Goal: Task Accomplishment & Management: Manage account settings

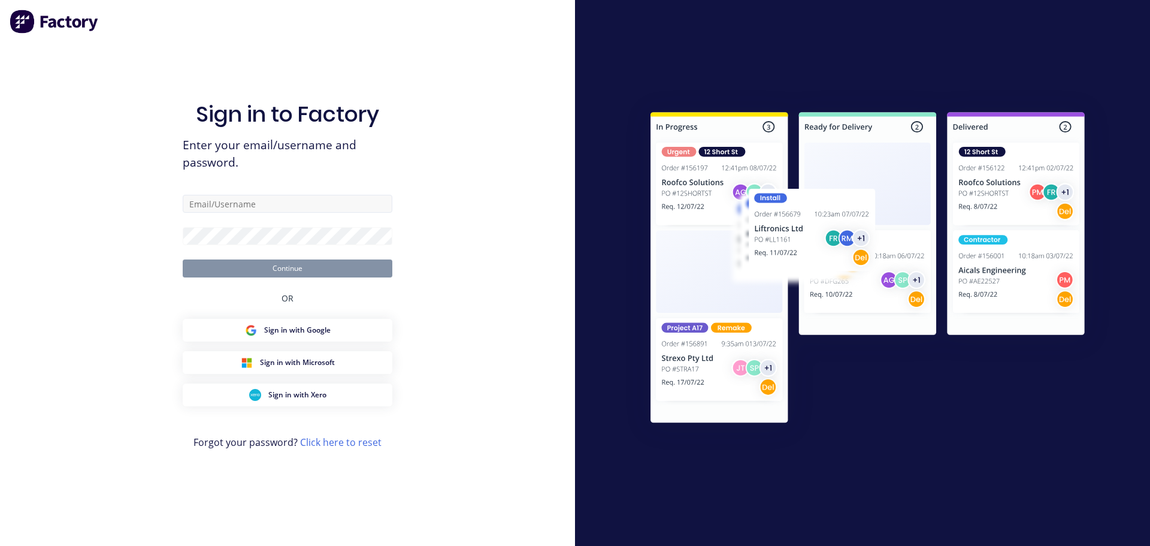
drag, startPoint x: 0, startPoint y: 0, endPoint x: 274, endPoint y: 205, distance: 341.9
click at [274, 205] on input "text" at bounding box center [288, 204] width 210 height 18
type input "trent@madson.com.au"
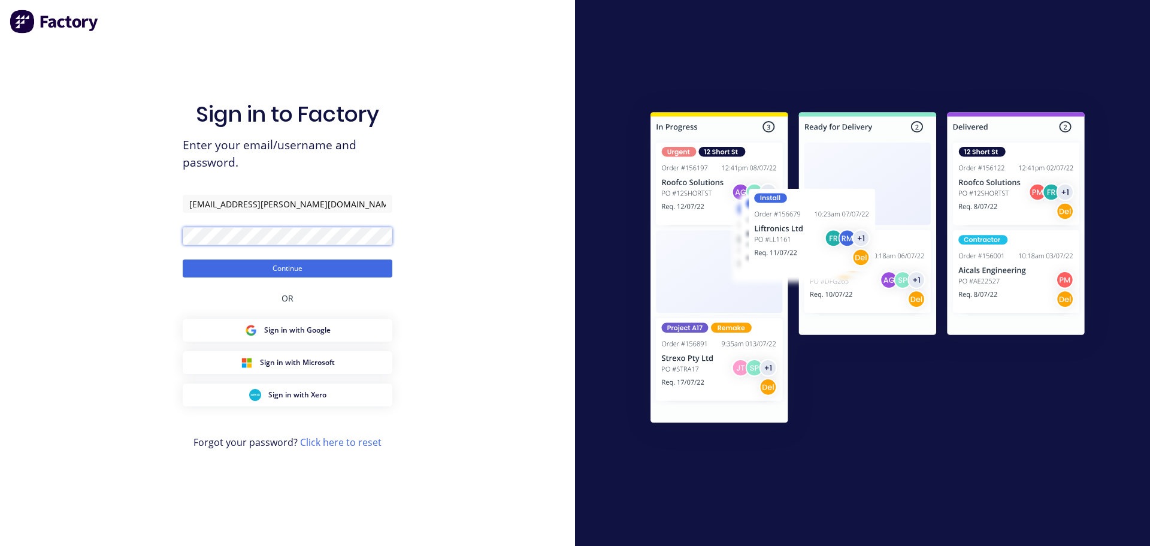
click at [183, 259] on button "Continue" at bounding box center [288, 268] width 210 height 18
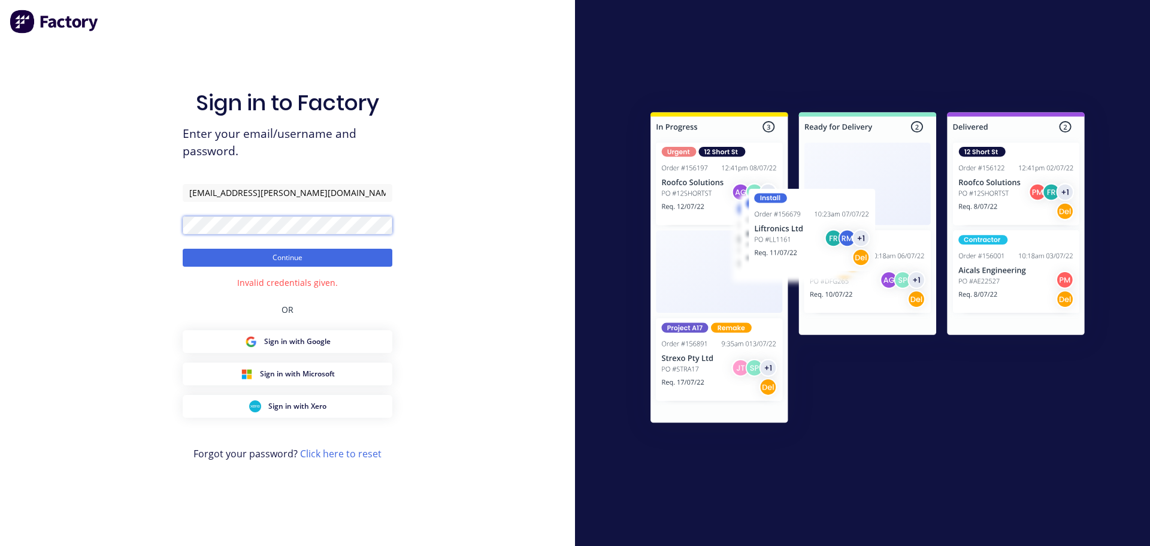
click at [183, 249] on button "Continue" at bounding box center [288, 258] width 210 height 18
click at [148, 220] on div "Sign in to Factory Enter your email/username and password. trent@madson.com.au …" at bounding box center [287, 273] width 575 height 546
click at [183, 249] on button "Continue" at bounding box center [288, 258] width 210 height 18
click at [163, 226] on div "Sign in to Factory Enter your email/username and password. trent@madson.com.au …" at bounding box center [287, 273] width 575 height 546
click at [183, 249] on button "Continue" at bounding box center [288, 258] width 210 height 18
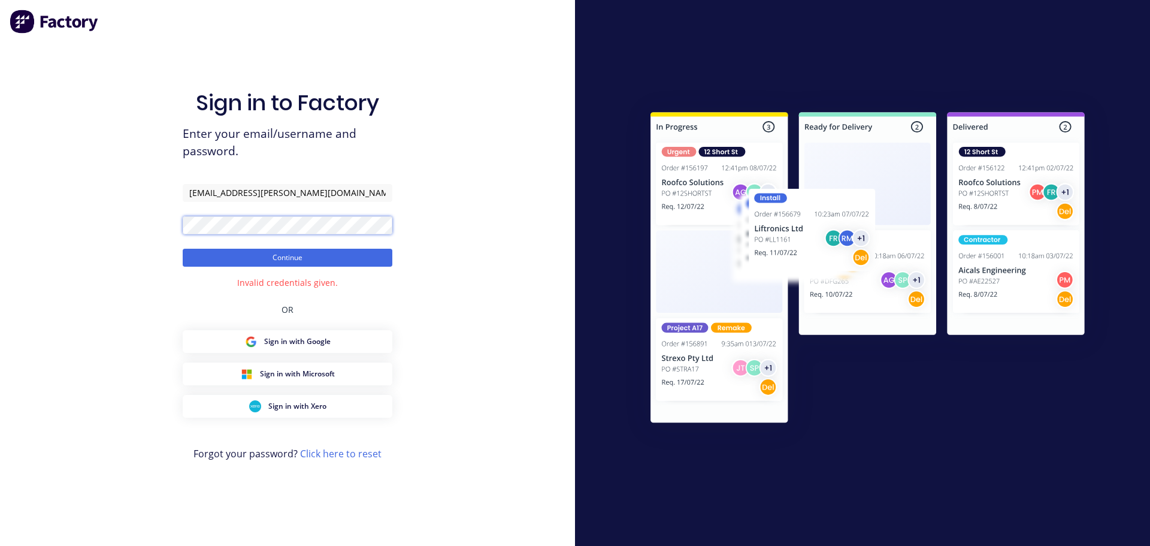
click at [165, 233] on div "Sign in to Factory Enter your email/username and password. trent@madson.com.au …" at bounding box center [287, 273] width 575 height 546
click at [183, 249] on button "Continue" at bounding box center [288, 258] width 210 height 18
click at [159, 233] on div "Sign in to Factory Enter your email/username and password. trent@madson.com.au …" at bounding box center [287, 273] width 575 height 546
click at [183, 249] on button "Continue" at bounding box center [288, 258] width 210 height 18
click at [249, 256] on button "Continue" at bounding box center [288, 258] width 210 height 18
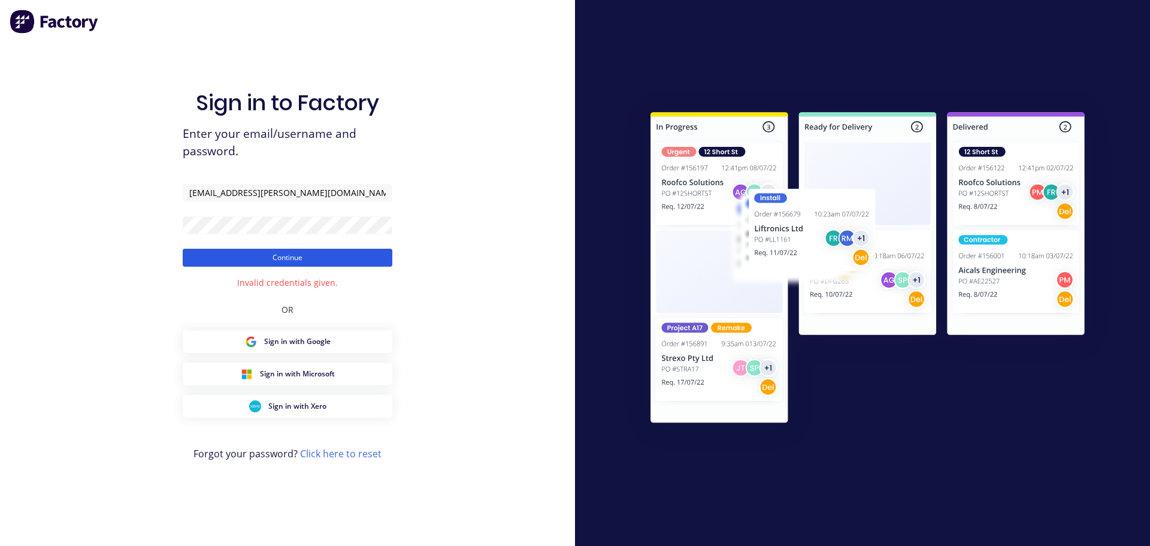
click at [277, 258] on button "Continue" at bounding box center [288, 258] width 210 height 18
click at [183, 249] on button "Continue" at bounding box center [288, 258] width 210 height 18
click at [229, 258] on button "Continue" at bounding box center [288, 258] width 210 height 18
click at [140, 222] on div "Sign in to Factory Enter your email/username and password. trent@madson.com.au …" at bounding box center [287, 273] width 575 height 546
drag, startPoint x: 211, startPoint y: 215, endPoint x: 131, endPoint y: 216, distance: 80.3
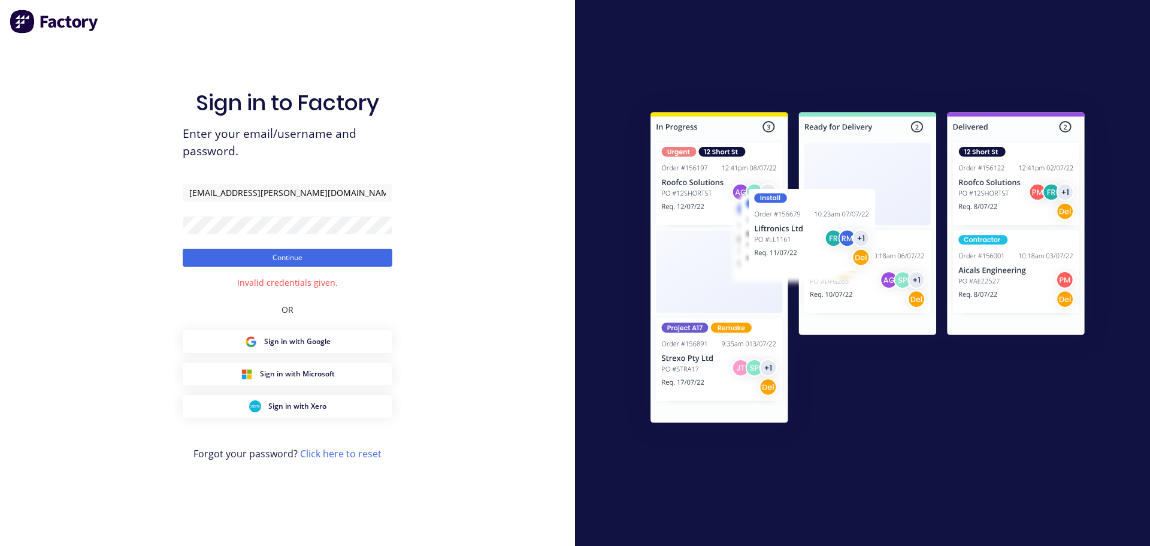
click at [131, 216] on div "Sign in to Factory Enter your email/username and password. trent@madson.com.au …" at bounding box center [287, 273] width 575 height 546
click at [113, 225] on div "Sign in to Factory Enter your email/username and password. trent@madson.com.au …" at bounding box center [287, 273] width 575 height 546
click at [183, 249] on button "Continue" at bounding box center [288, 258] width 210 height 18
click at [174, 235] on div "Sign in to Factory Enter your email/username and password. trent@madson.com.au …" at bounding box center [287, 273] width 575 height 546
click at [345, 455] on link "Click here to reset" at bounding box center [340, 453] width 81 height 13
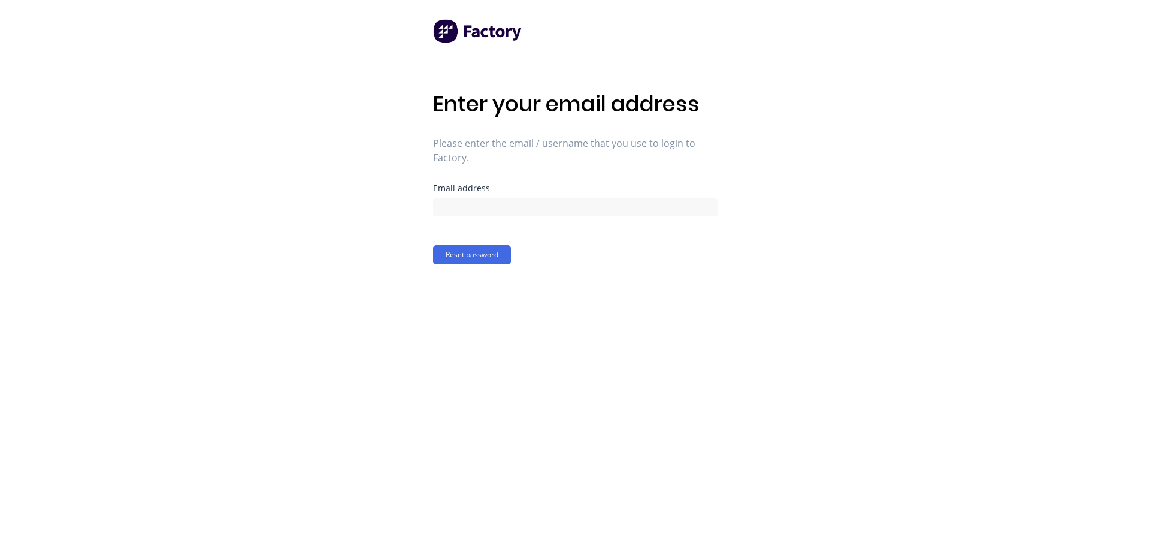
click at [470, 196] on div at bounding box center [575, 205] width 285 height 21
click at [474, 204] on input at bounding box center [575, 207] width 285 height 18
type input "trent@madson.com.au"
click at [487, 251] on button "Reset password" at bounding box center [472, 254] width 78 height 19
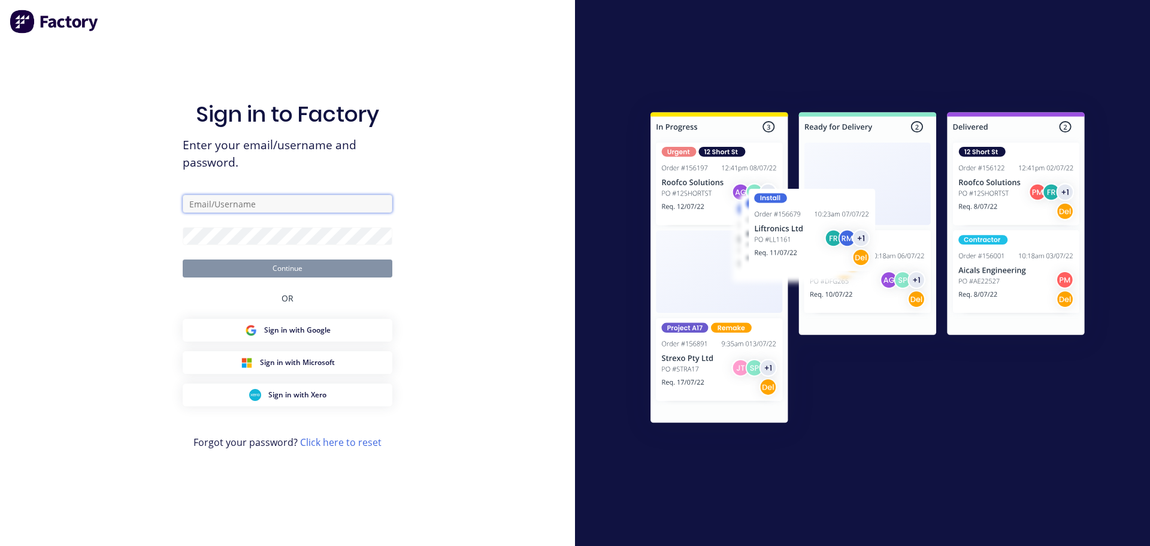
click at [223, 211] on input "text" at bounding box center [288, 204] width 210 height 18
type input "trent@madson.com.au"
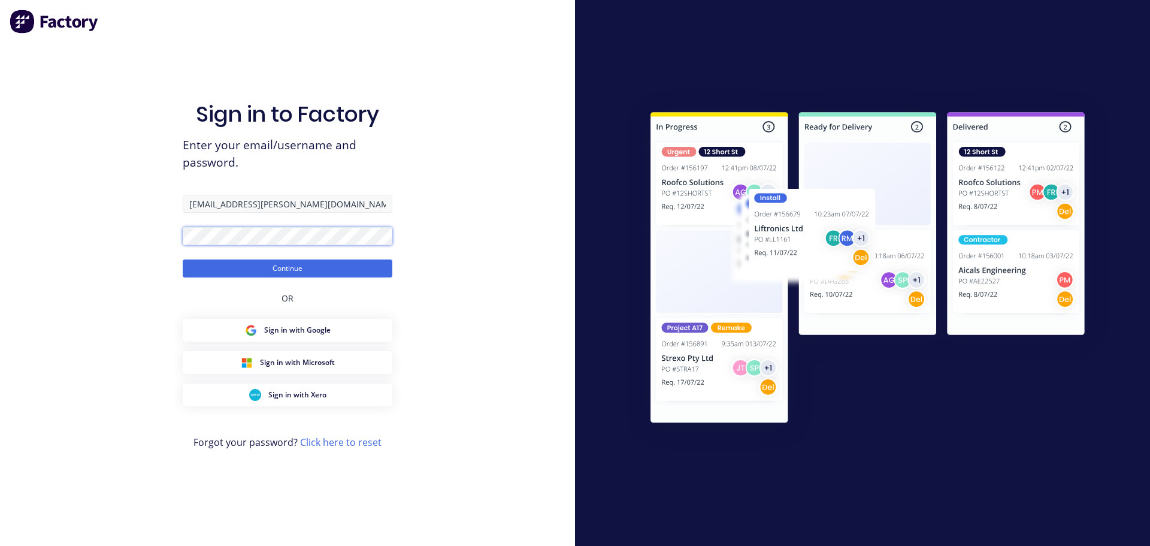
click at [183, 259] on button "Continue" at bounding box center [288, 268] width 210 height 18
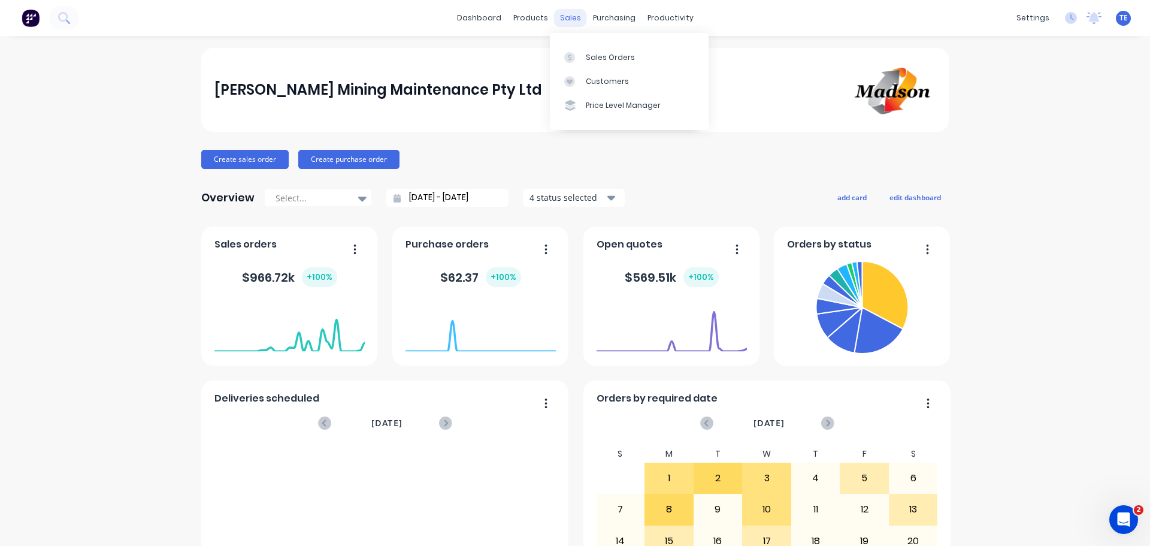
click at [562, 17] on div "sales" at bounding box center [570, 18] width 33 height 18
click at [582, 66] on link "Sales Orders" at bounding box center [629, 57] width 159 height 24
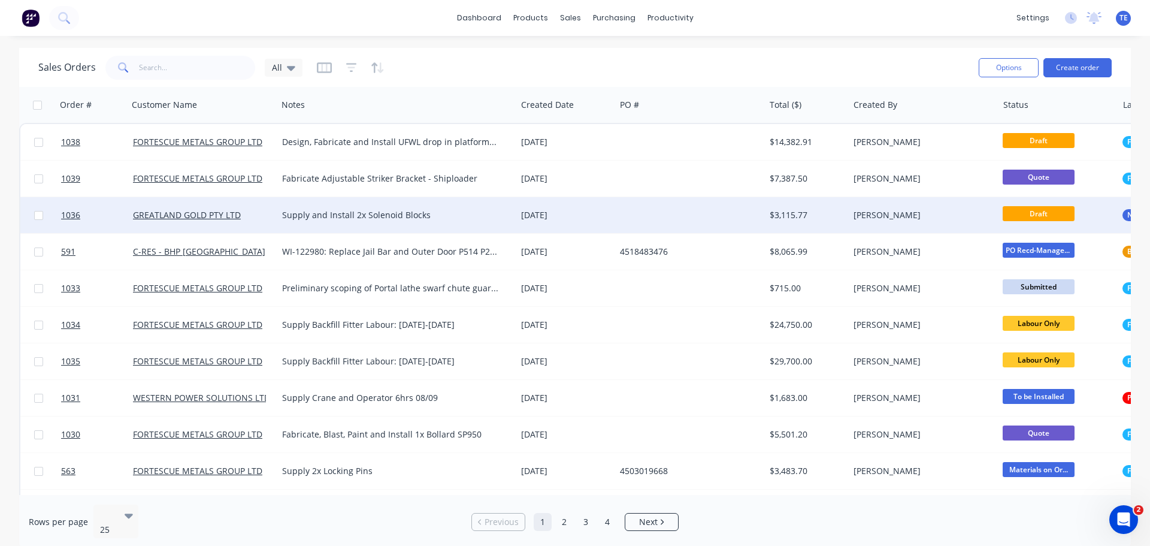
click at [1028, 213] on span "Draft" at bounding box center [1039, 213] width 72 height 15
click at [637, 222] on div at bounding box center [690, 215] width 150 height 36
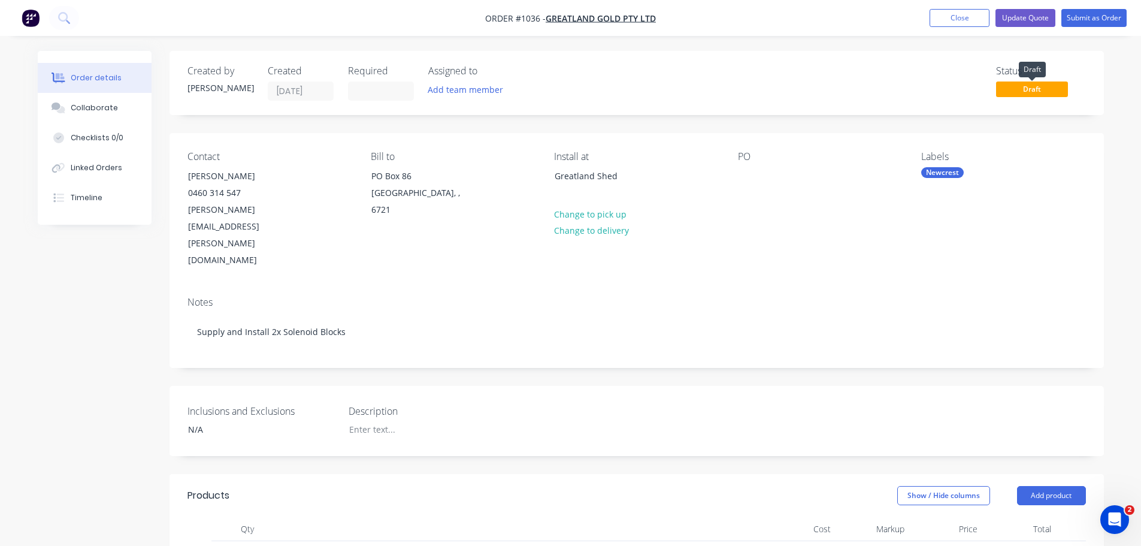
click at [1032, 83] on span "Draft" at bounding box center [1032, 88] width 72 height 15
click at [1025, 70] on div "Status" at bounding box center [1041, 70] width 90 height 11
click at [1018, 89] on span "Draft" at bounding box center [1032, 88] width 72 height 15
click at [1033, 16] on button "Update Quote" at bounding box center [1025, 18] width 60 height 18
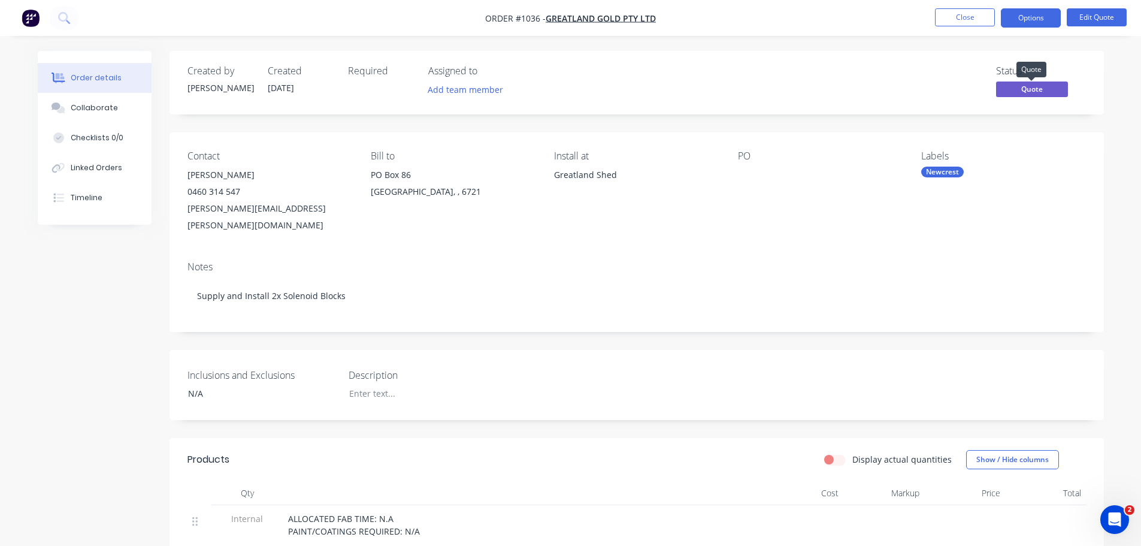
click at [1028, 88] on span "Quote" at bounding box center [1032, 88] width 72 height 15
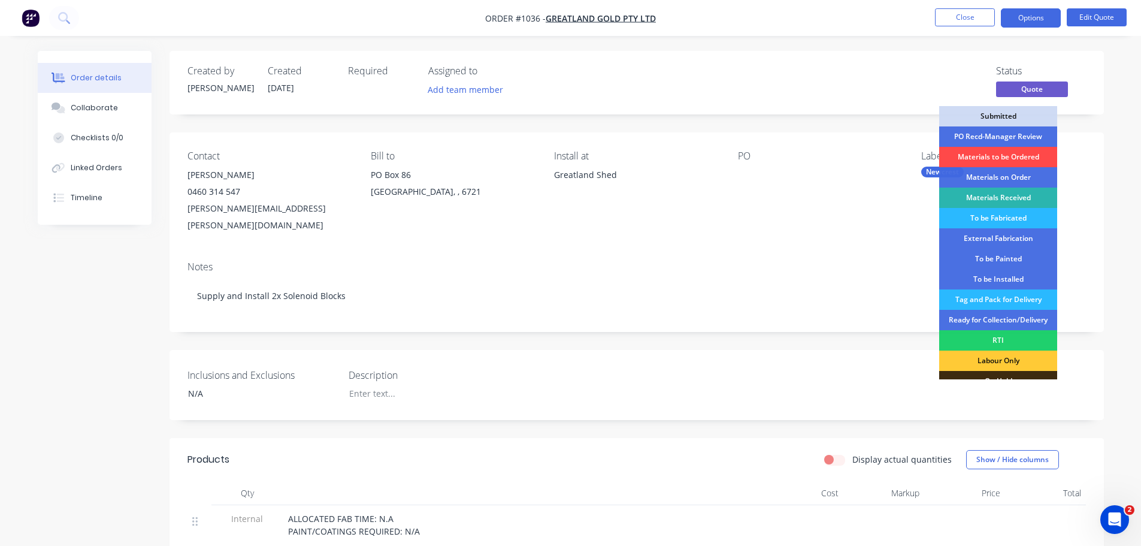
click at [1001, 155] on div "Materials to be Ordered" at bounding box center [998, 157] width 118 height 20
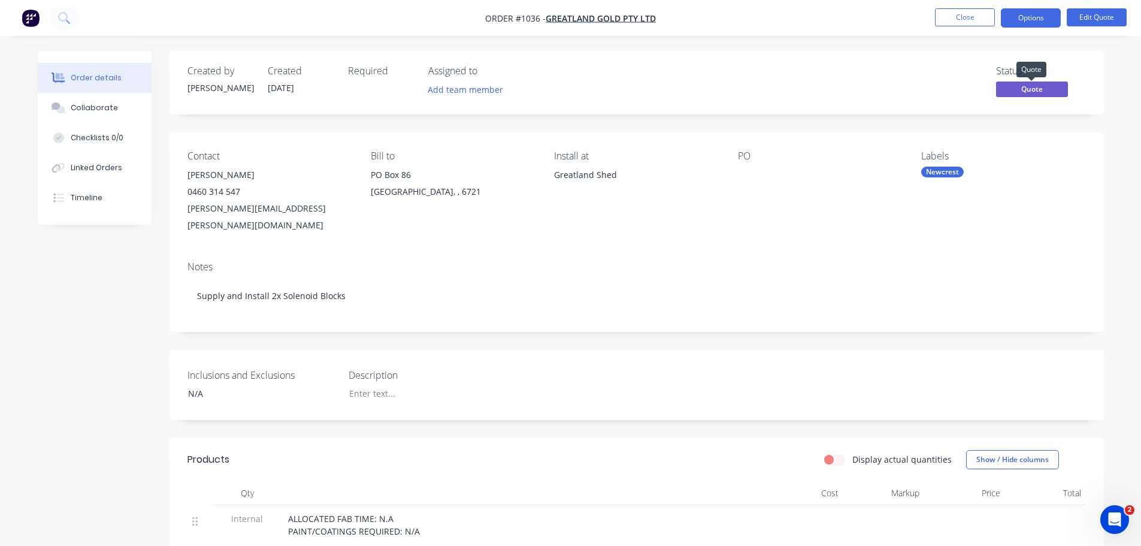
click at [1028, 88] on span "Quote" at bounding box center [1032, 88] width 72 height 15
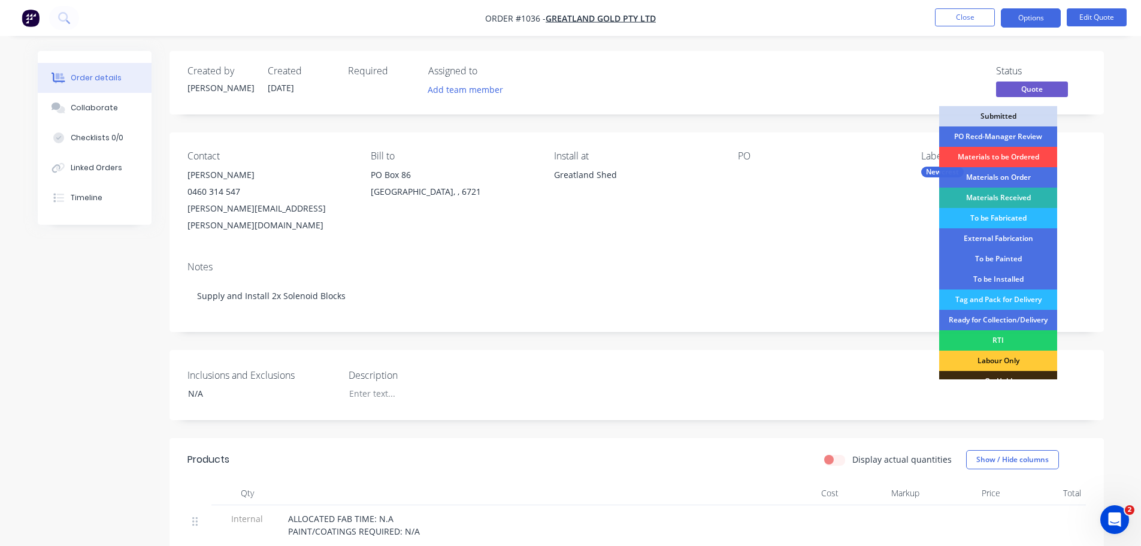
click at [989, 158] on div "Materials to be Ordered" at bounding box center [998, 157] width 118 height 20
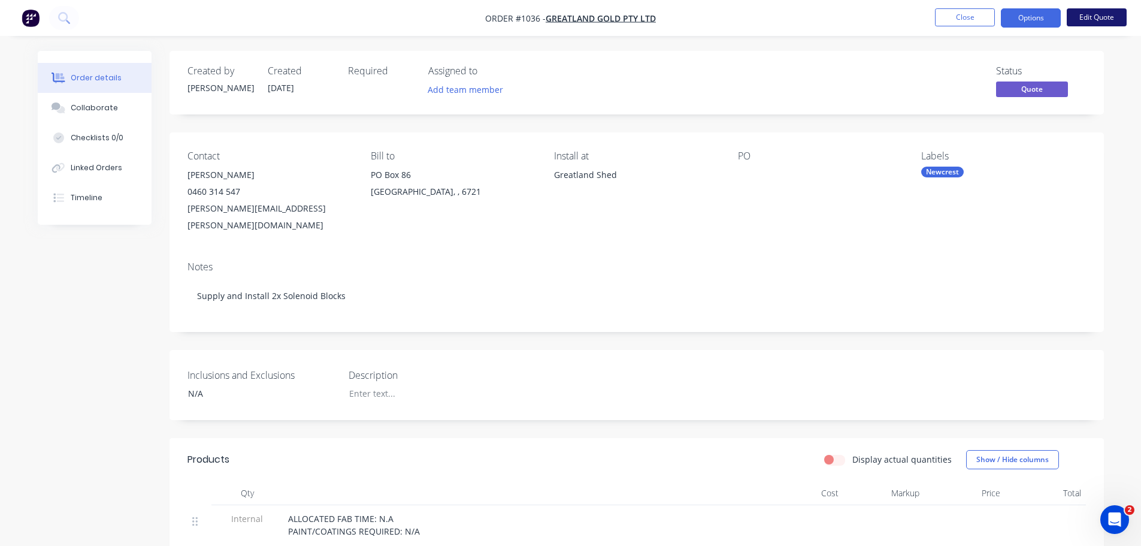
click at [1083, 19] on button "Edit Quote" at bounding box center [1097, 17] width 60 height 18
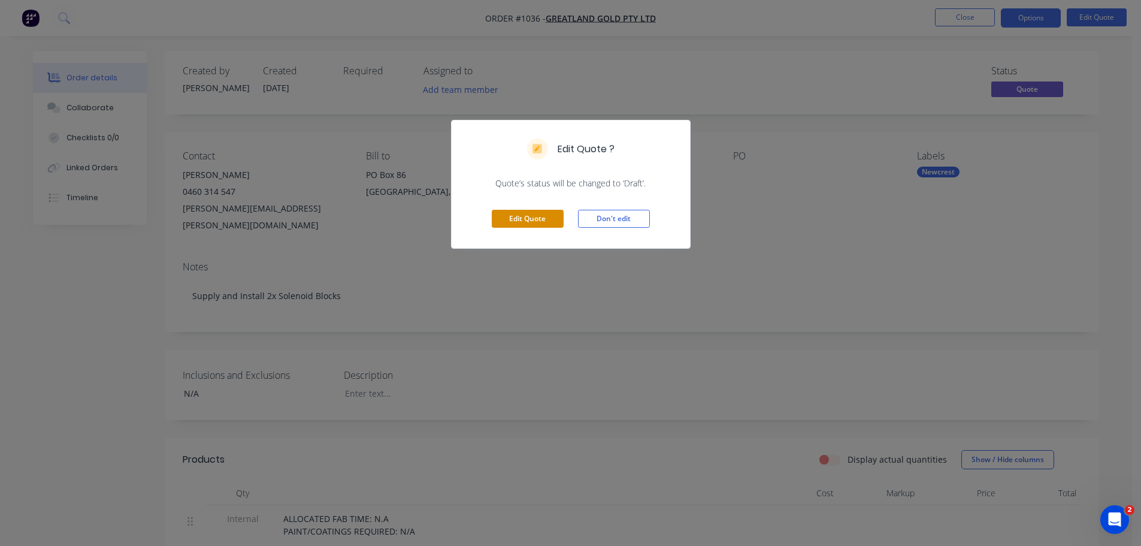
click at [531, 219] on button "Edit Quote" at bounding box center [528, 219] width 72 height 18
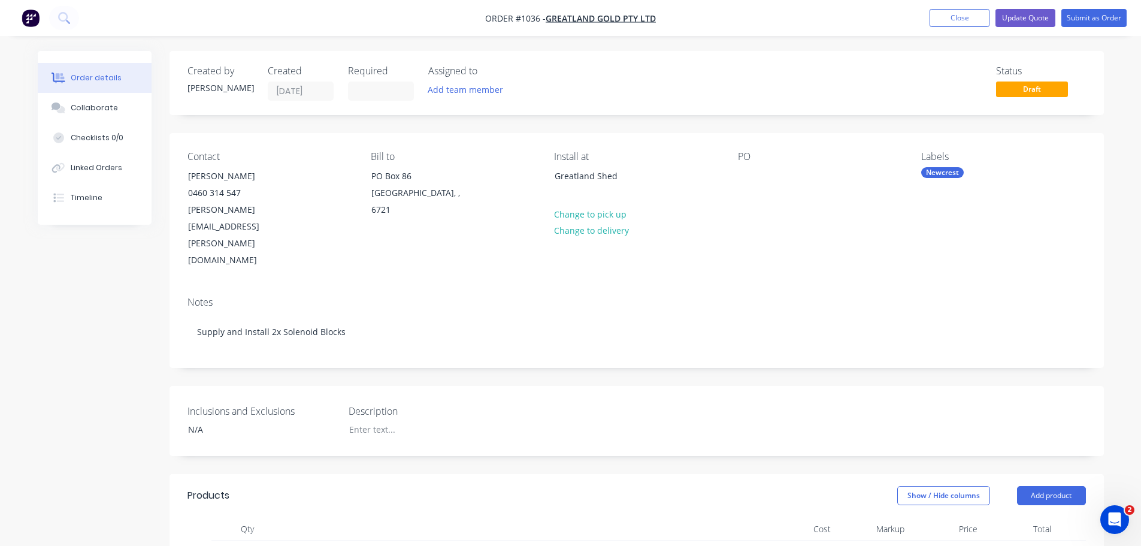
click at [1016, 87] on span "Draft" at bounding box center [1032, 88] width 72 height 15
click at [1034, 83] on span "Draft" at bounding box center [1032, 88] width 72 height 15
click at [1000, 74] on div "Status" at bounding box center [1041, 70] width 90 height 11
click at [1022, 93] on span "Draft" at bounding box center [1032, 88] width 72 height 15
click at [1025, 13] on button "Update Quote" at bounding box center [1025, 18] width 60 height 18
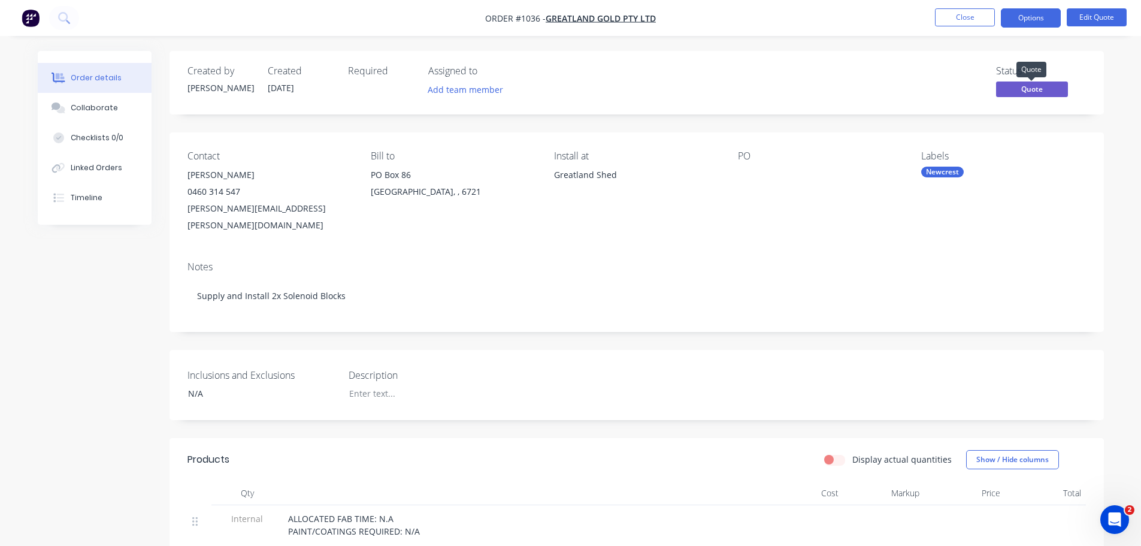
click at [1022, 92] on span "Quote" at bounding box center [1032, 88] width 72 height 15
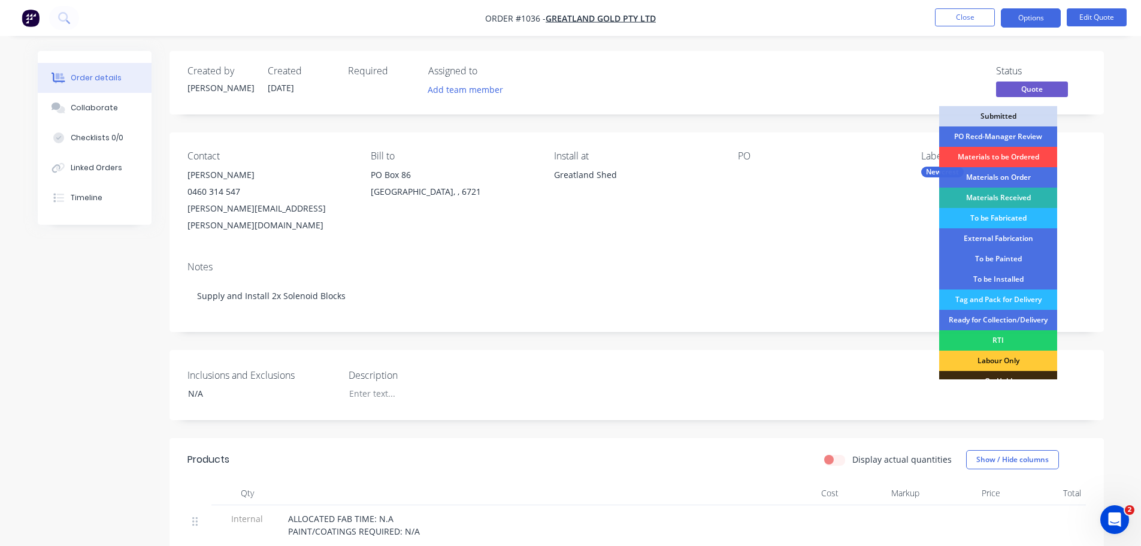
click at [991, 156] on div "Materials to be Ordered" at bounding box center [998, 157] width 118 height 20
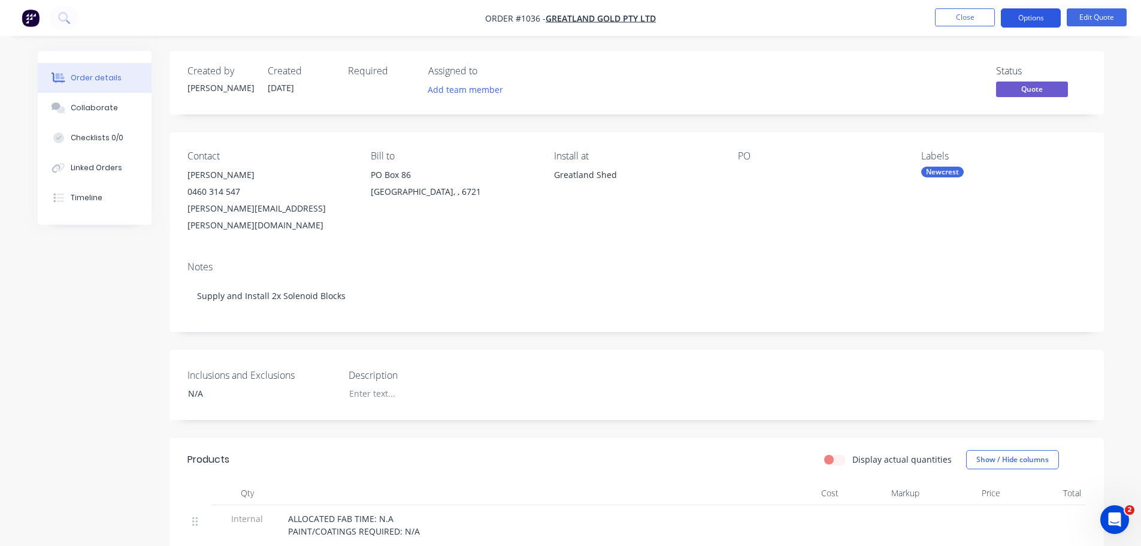
click at [1028, 19] on button "Options" at bounding box center [1031, 17] width 60 height 19
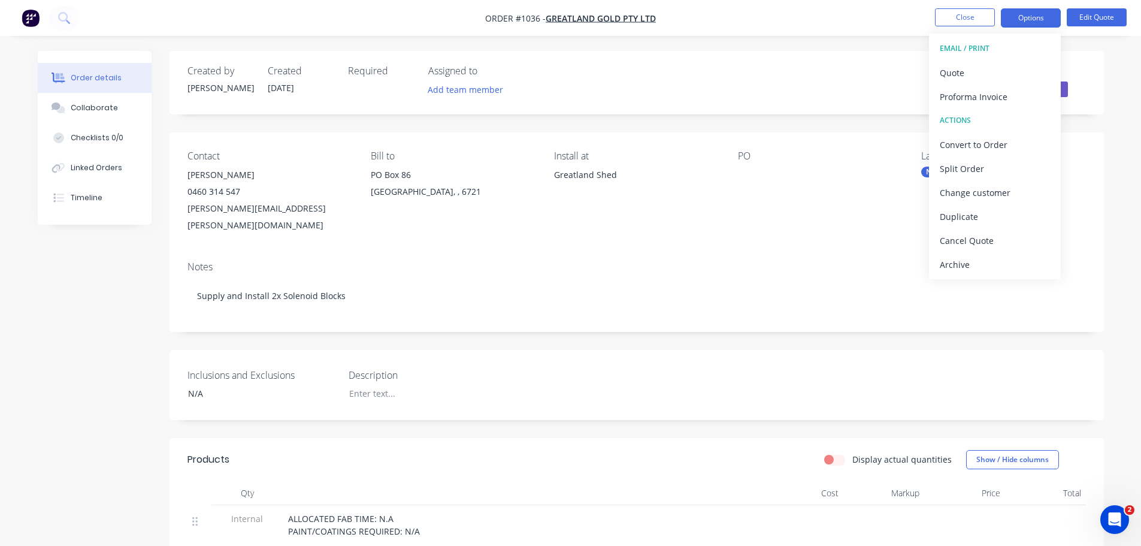
click at [853, 87] on div "Status Quote" at bounding box center [817, 82] width 538 height 35
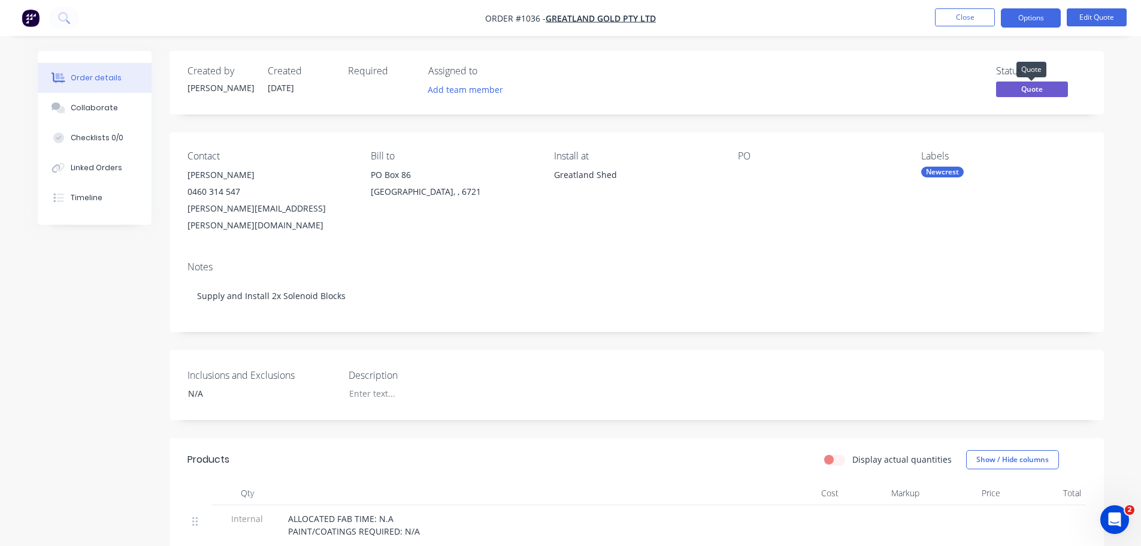
click at [1019, 81] on span "Quote" at bounding box center [1032, 88] width 72 height 15
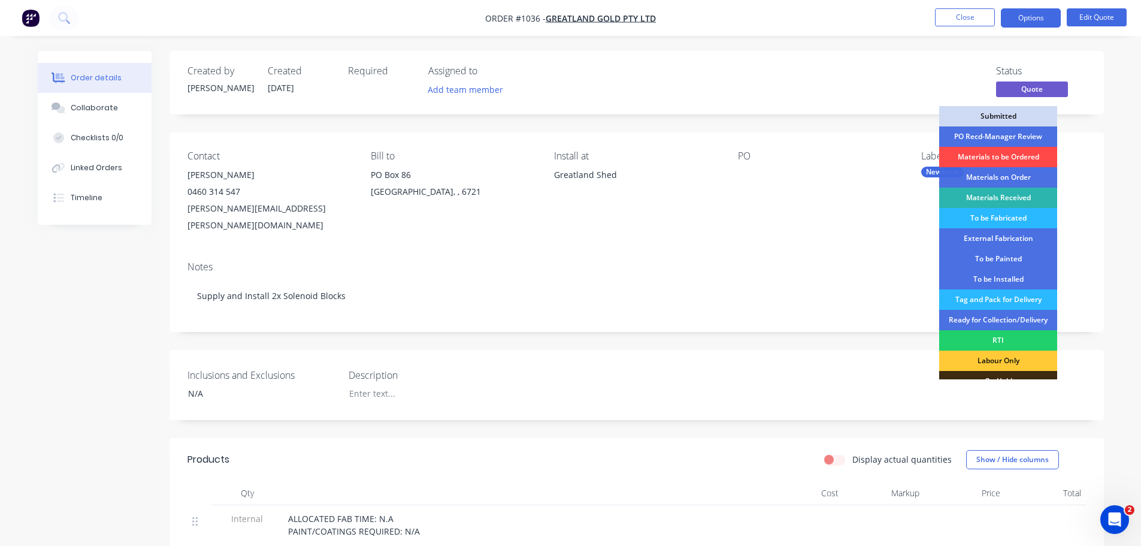
click at [971, 155] on div "Materials to be Ordered" at bounding box center [998, 157] width 118 height 20
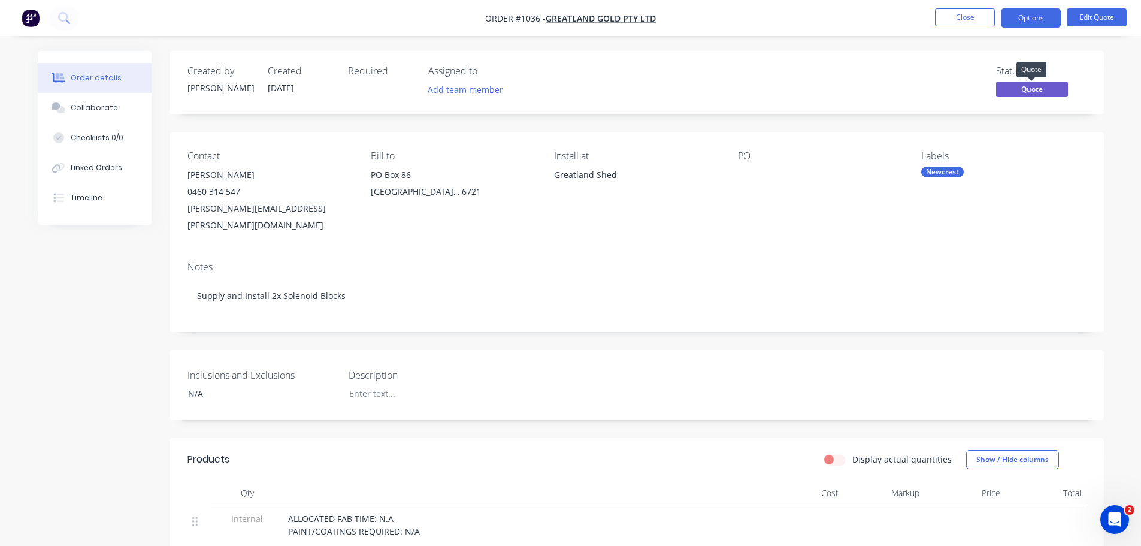
click at [1010, 83] on span "Quote" at bounding box center [1032, 88] width 72 height 15
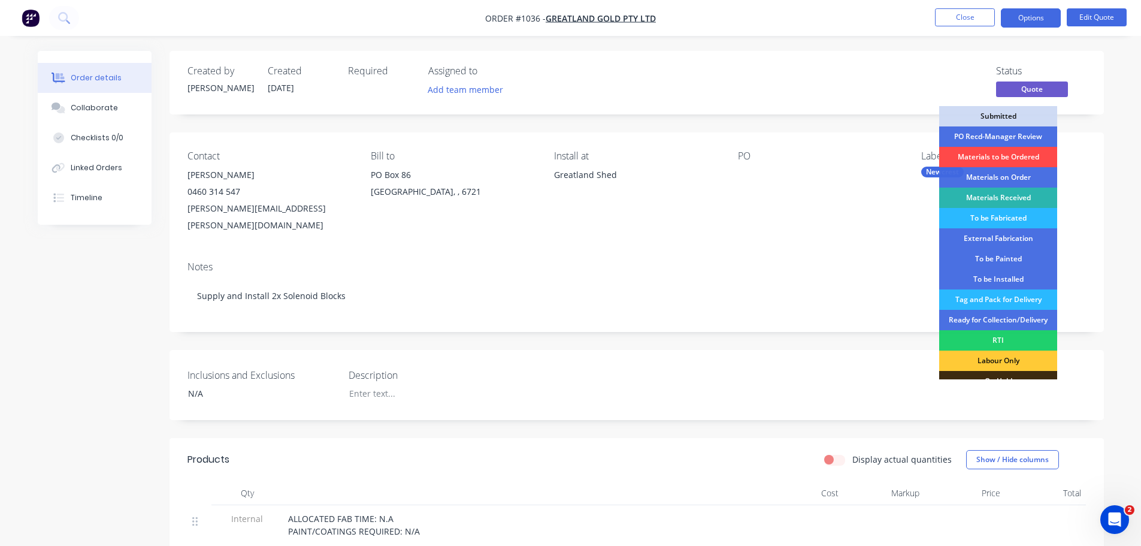
click at [997, 151] on div "Materials to be Ordered" at bounding box center [998, 157] width 118 height 20
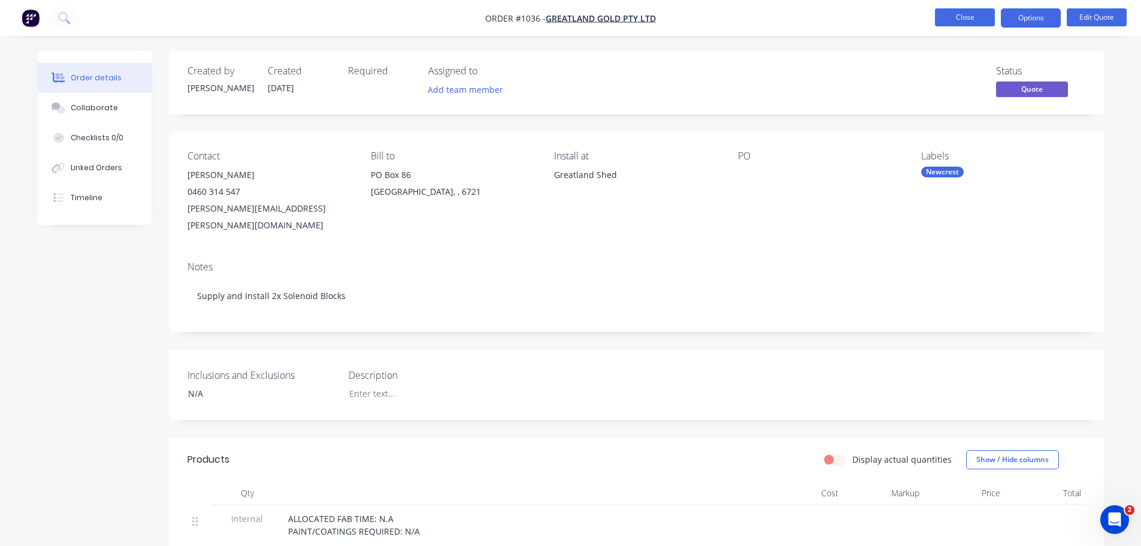
click at [976, 16] on button "Close" at bounding box center [965, 17] width 60 height 18
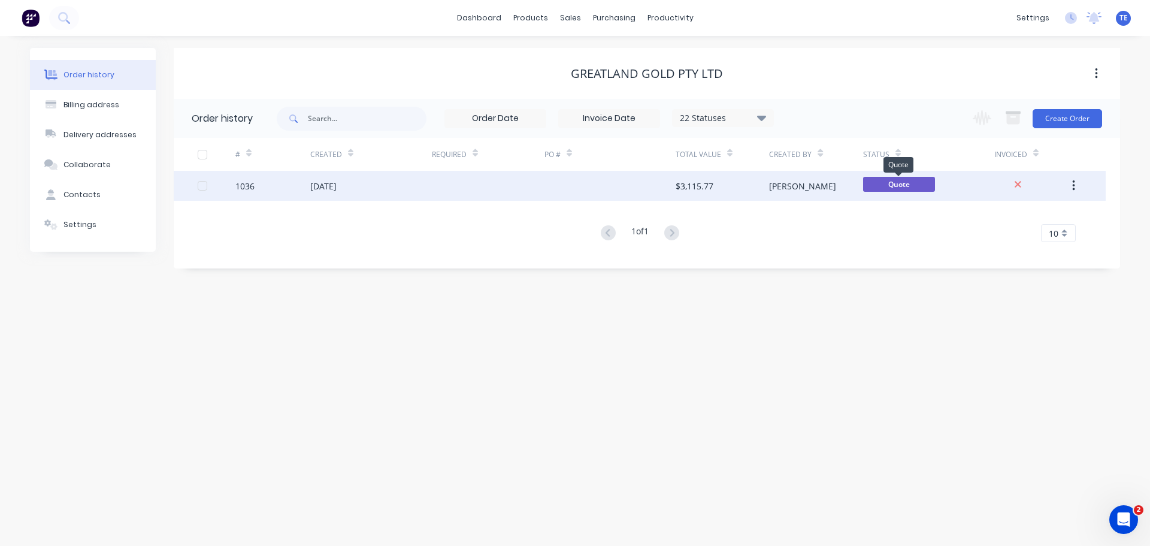
click at [876, 184] on span "Quote" at bounding box center [899, 184] width 72 height 15
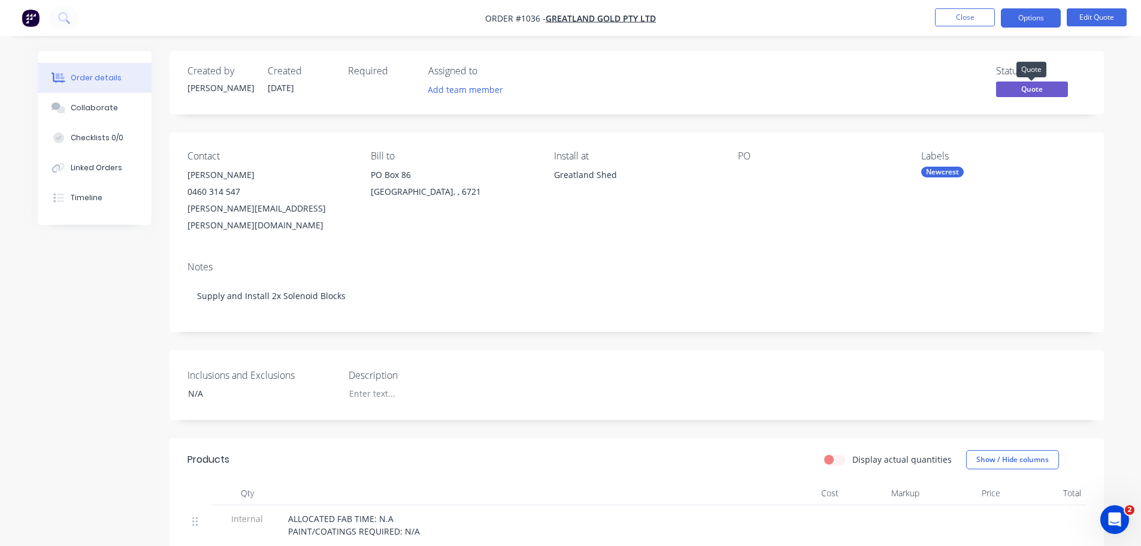
click at [1033, 83] on span "Quote" at bounding box center [1032, 88] width 72 height 15
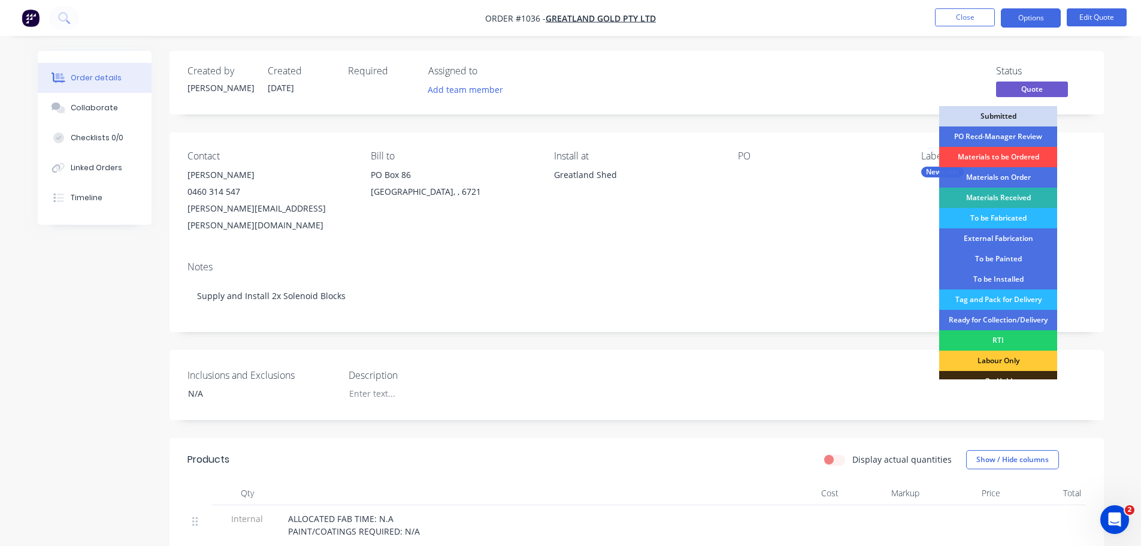
click at [988, 149] on div "Materials to be Ordered" at bounding box center [998, 157] width 118 height 20
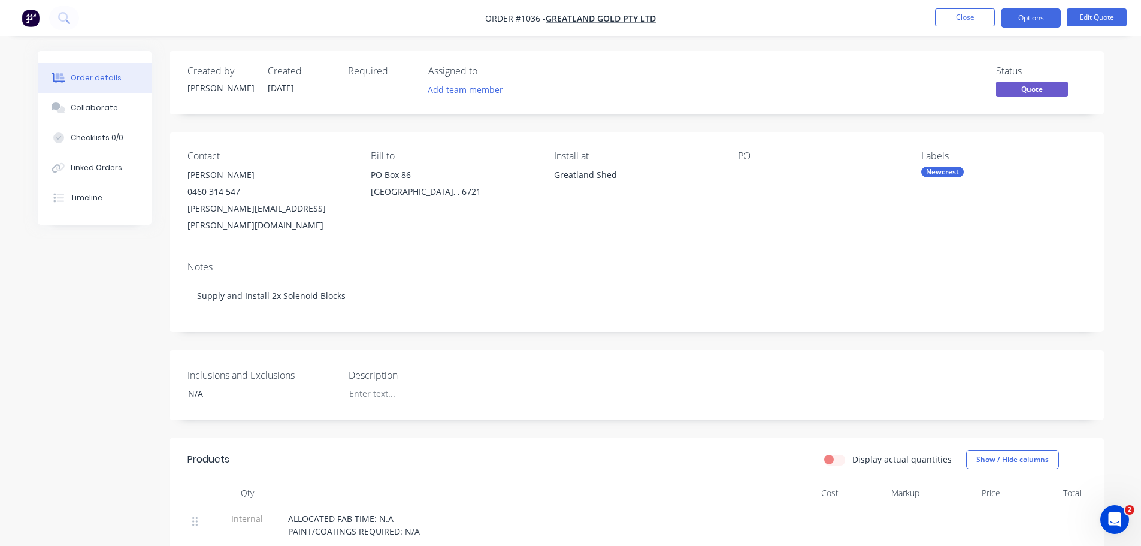
click at [1006, 117] on div "Created by [PERSON_NAME] Created [DATE] Required Assigned to Add team member St…" at bounding box center [637, 454] width 934 height 806
click at [1017, 96] on span "Quote" at bounding box center [1032, 88] width 72 height 15
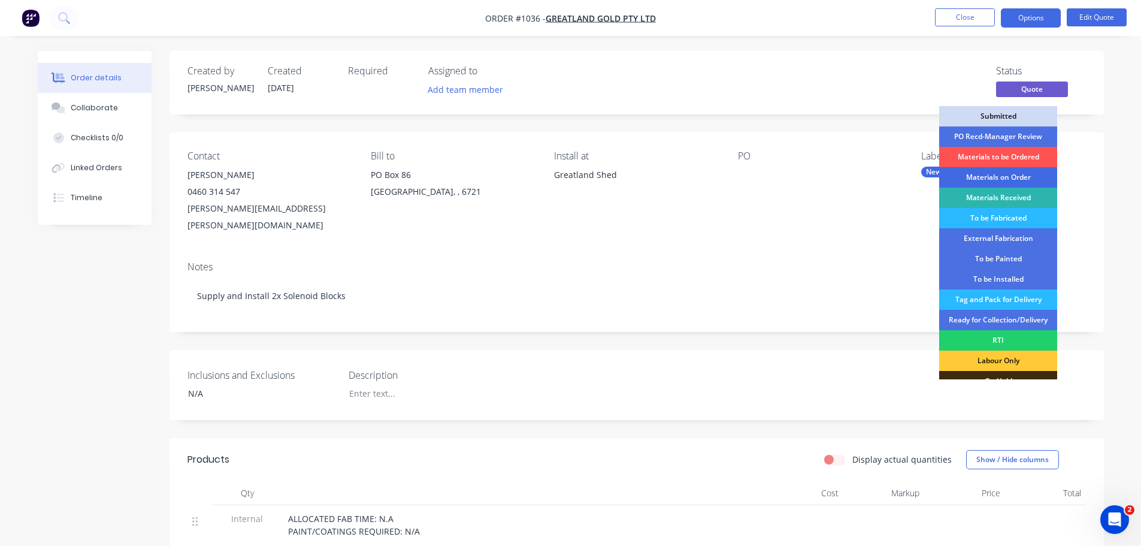
click at [983, 180] on div "Materials on Order" at bounding box center [998, 177] width 118 height 20
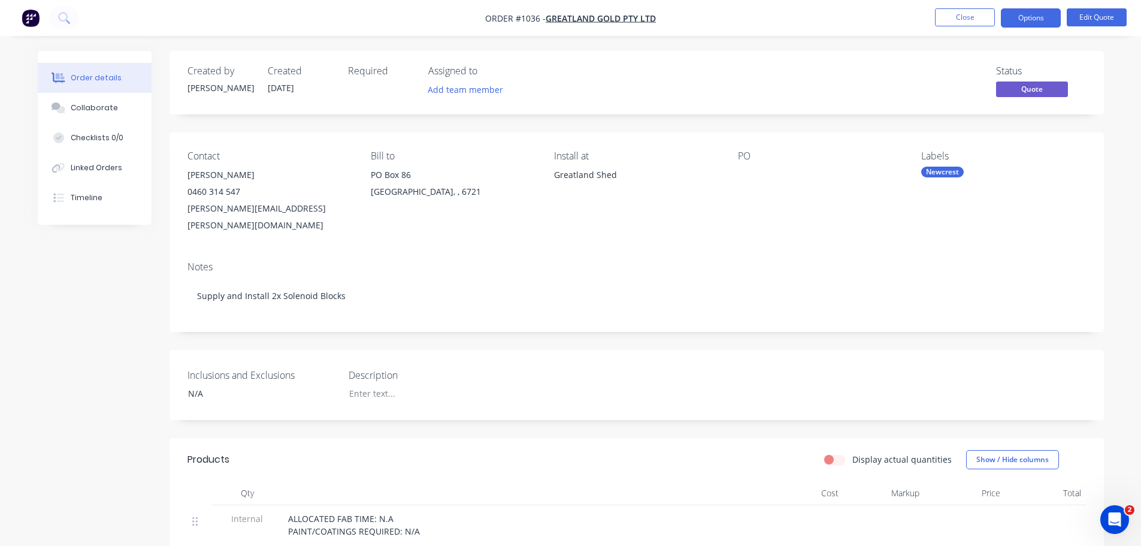
click at [1033, 100] on div "Created by [PERSON_NAME] Created [DATE] Required Assigned to Add team member St…" at bounding box center [637, 82] width 934 height 63
click at [1033, 90] on span "Quote" at bounding box center [1032, 88] width 72 height 15
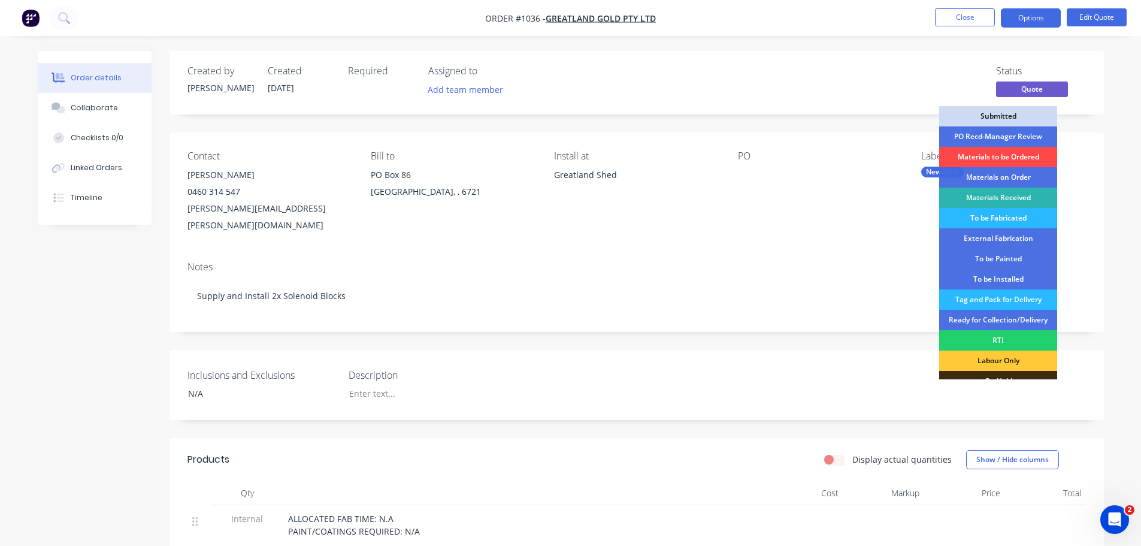
click at [998, 155] on div "Materials to be Ordered" at bounding box center [998, 157] width 118 height 20
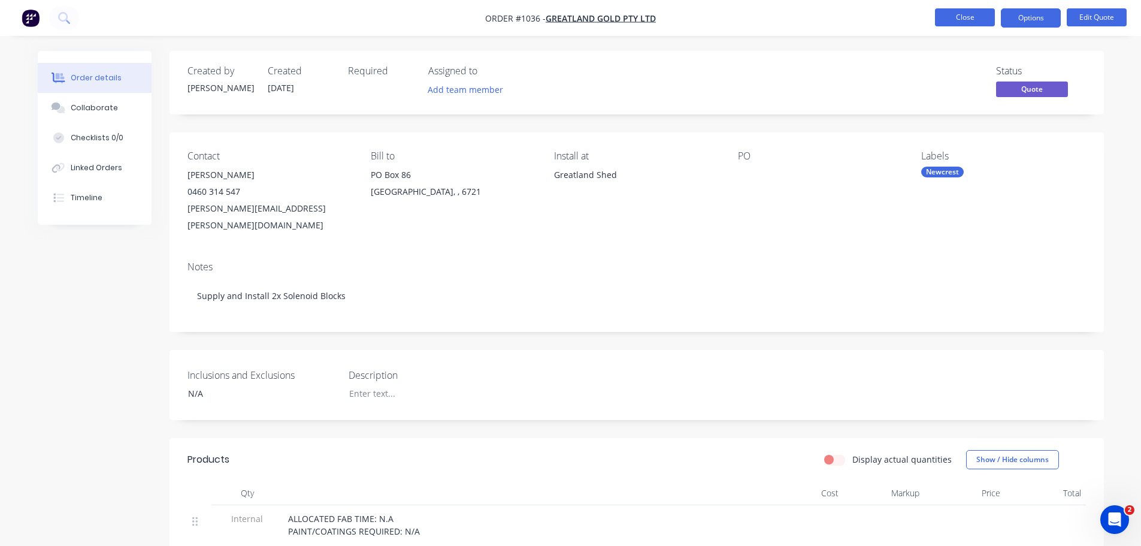
click at [943, 23] on button "Close" at bounding box center [965, 17] width 60 height 18
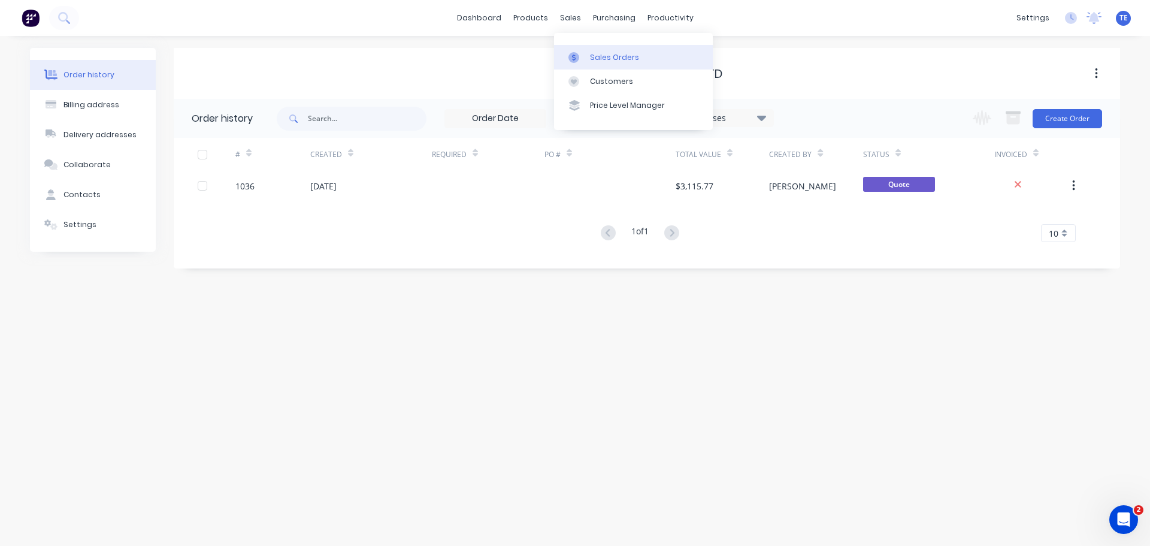
click at [597, 60] on div "Sales Orders" at bounding box center [614, 57] width 49 height 11
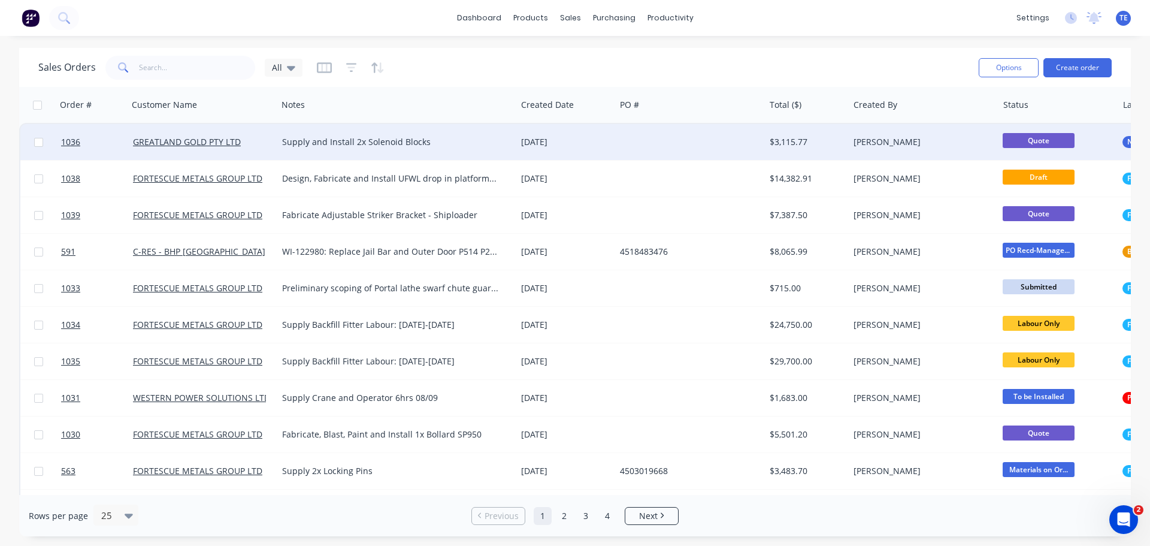
click at [1023, 138] on span "Quote" at bounding box center [1039, 140] width 72 height 15
click at [647, 143] on div at bounding box center [690, 142] width 150 height 36
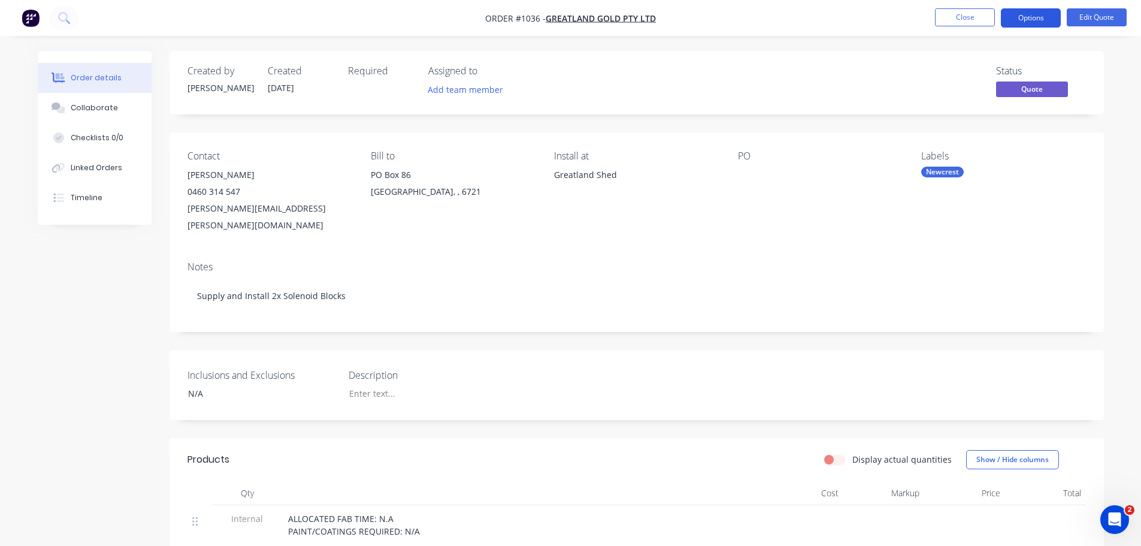
click at [1024, 11] on button "Options" at bounding box center [1031, 17] width 60 height 19
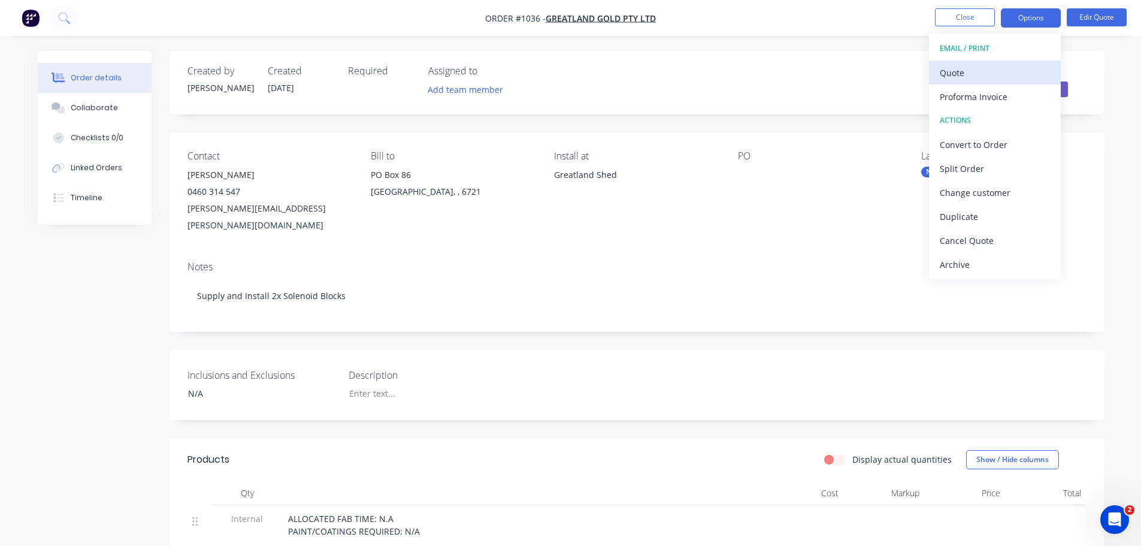
click at [950, 74] on div "Quote" at bounding box center [995, 72] width 110 height 17
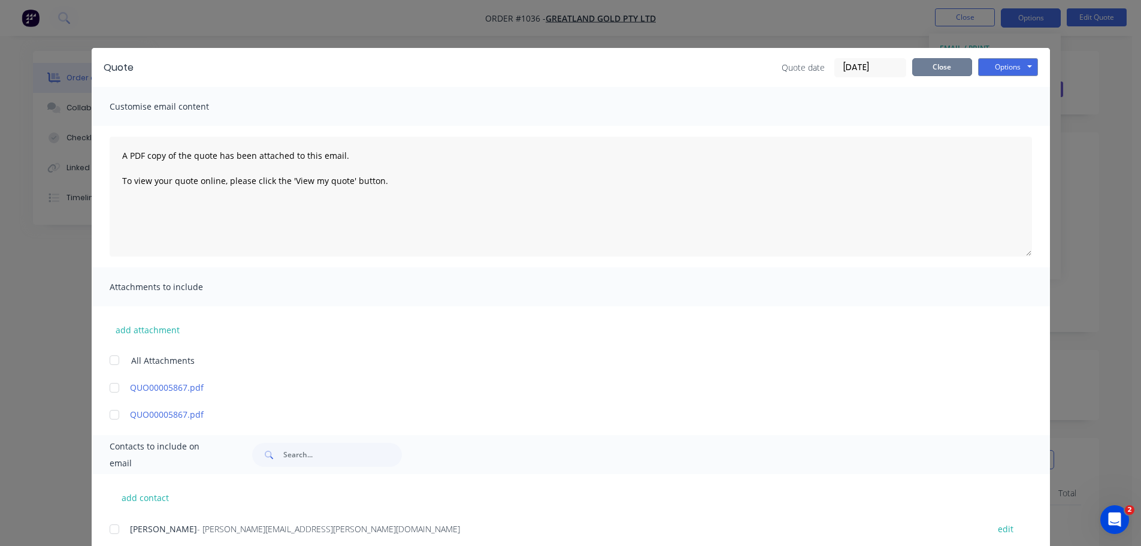
click at [934, 71] on button "Close" at bounding box center [942, 67] width 60 height 18
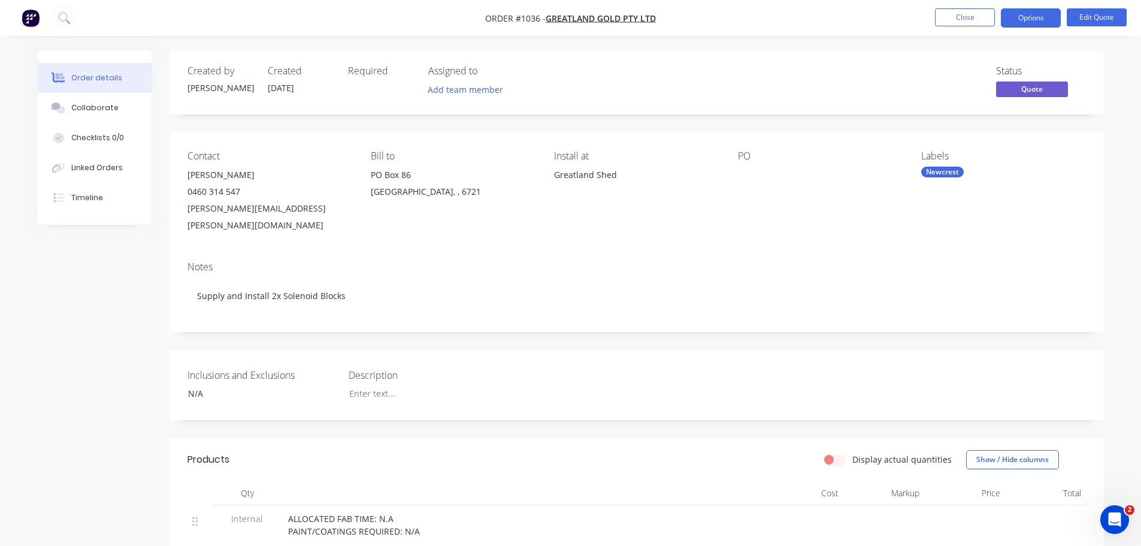
click at [1023, 89] on span "Quote" at bounding box center [1032, 88] width 72 height 15
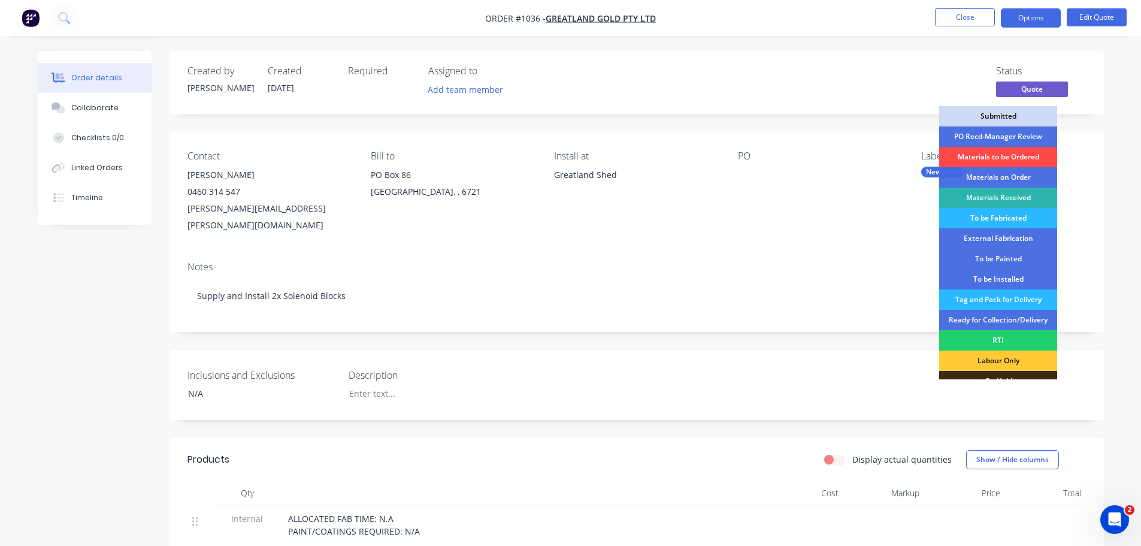
click at [988, 155] on div "Materials to be Ordered" at bounding box center [998, 157] width 118 height 20
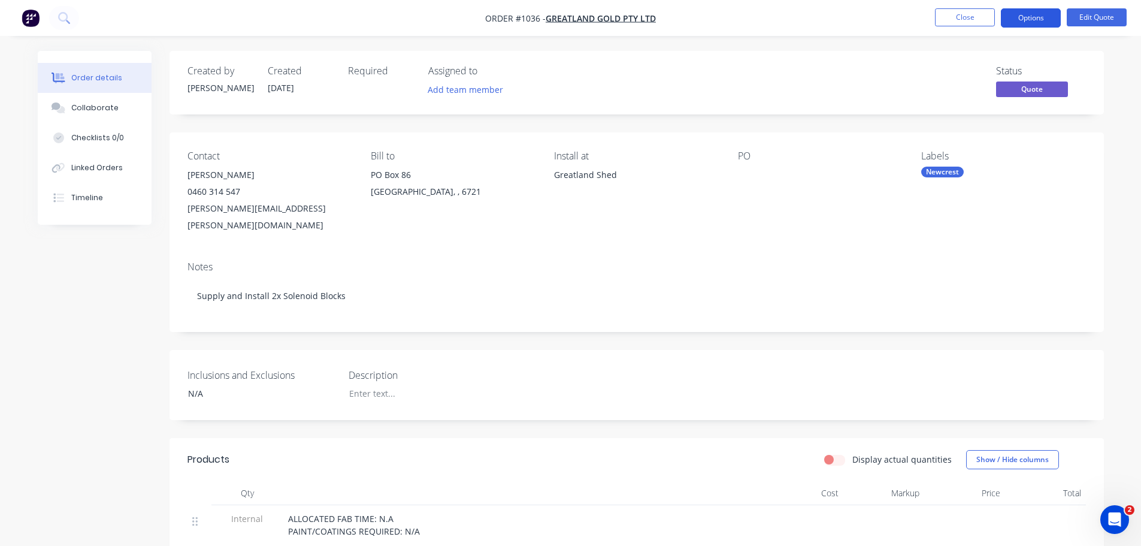
click at [1029, 17] on button "Options" at bounding box center [1031, 17] width 60 height 19
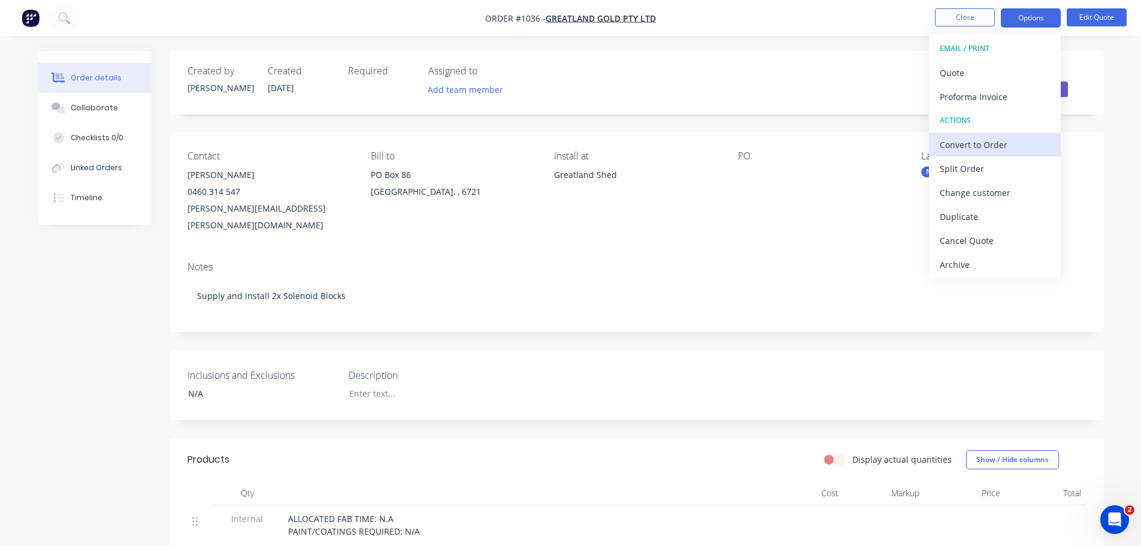
click at [978, 143] on div "Convert to Order" at bounding box center [995, 144] width 110 height 17
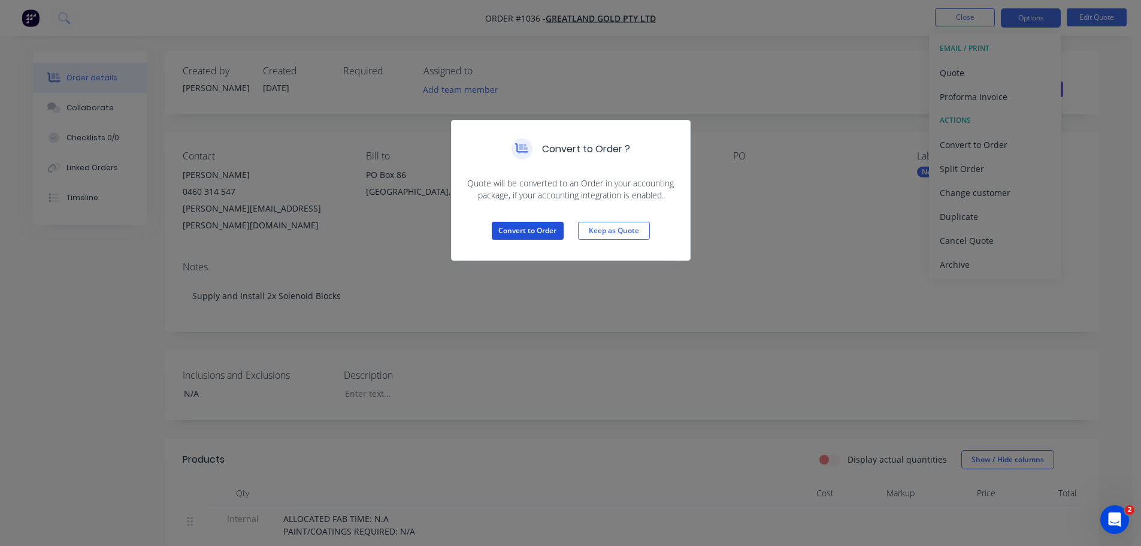
click at [535, 228] on button "Convert to Order" at bounding box center [528, 231] width 72 height 18
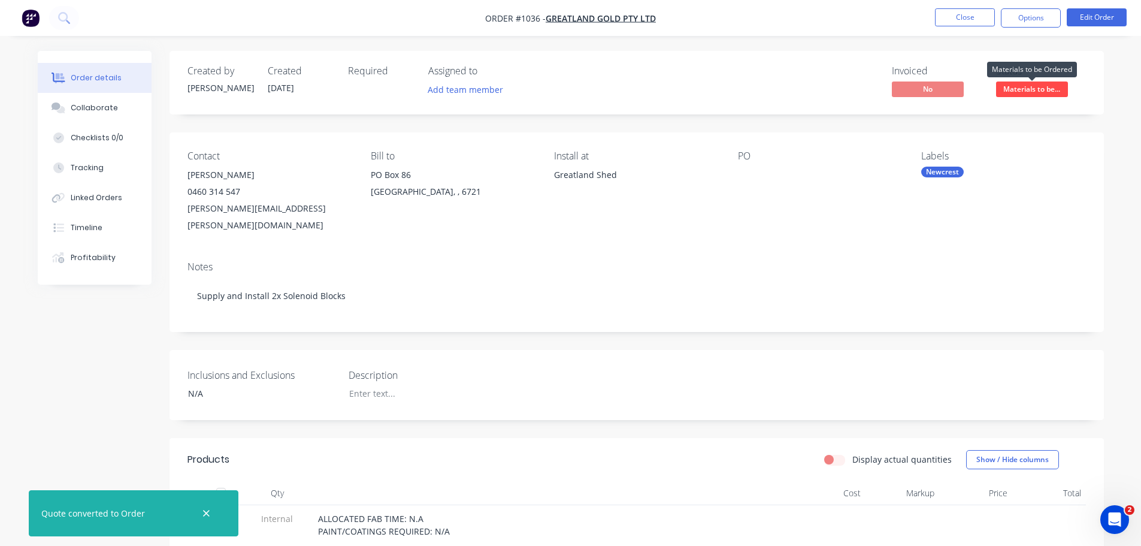
click at [1030, 84] on span "Materials to be..." at bounding box center [1032, 88] width 72 height 15
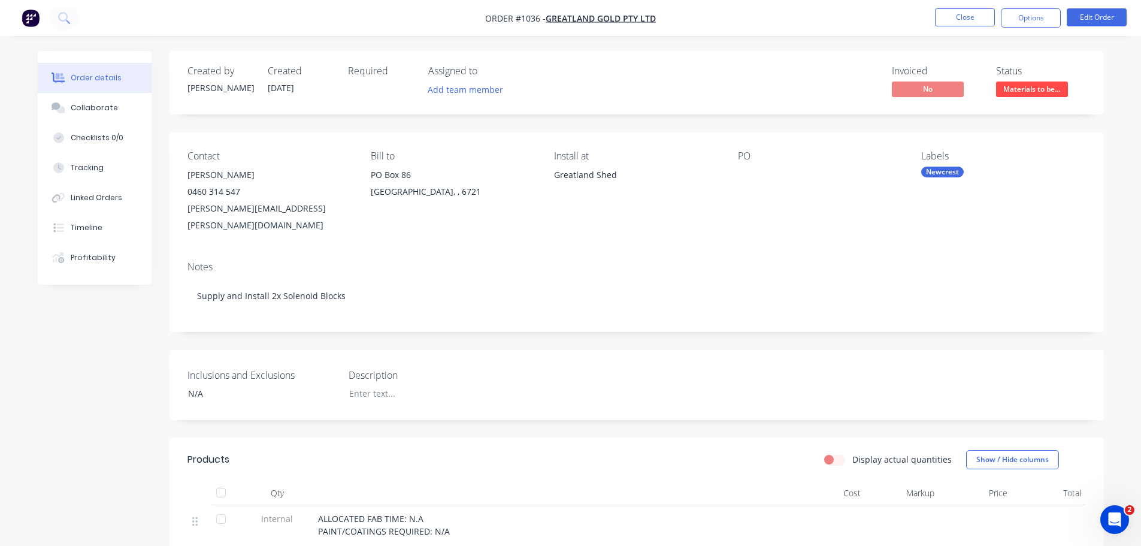
click at [1086, 84] on div "Created by [PERSON_NAME] Created [DATE] Required Assigned to Add team member In…" at bounding box center [637, 82] width 934 height 63
click at [958, 167] on div "Newcrest" at bounding box center [942, 172] width 43 height 11
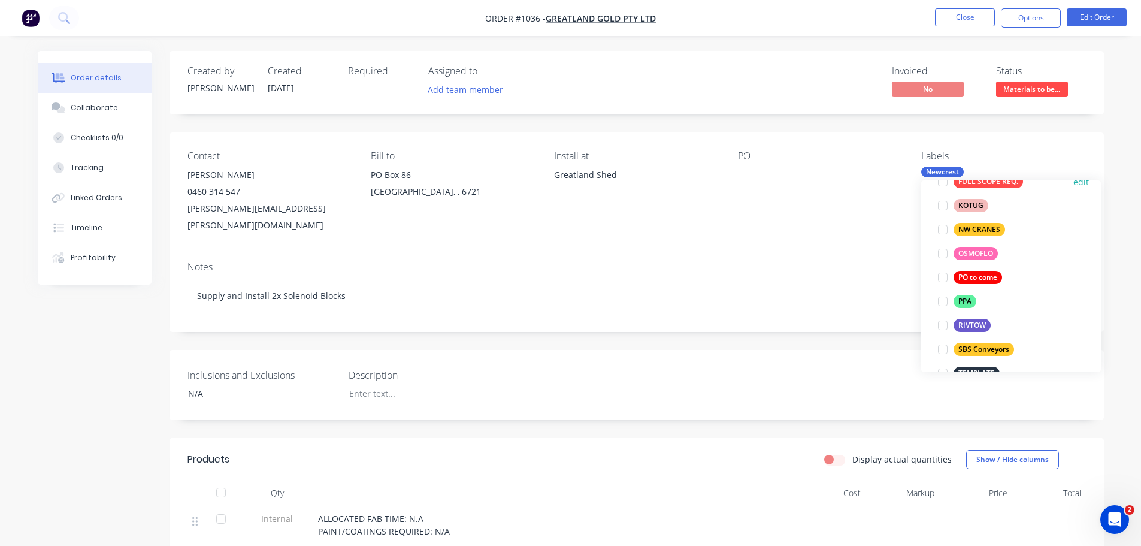
scroll to position [180, 0]
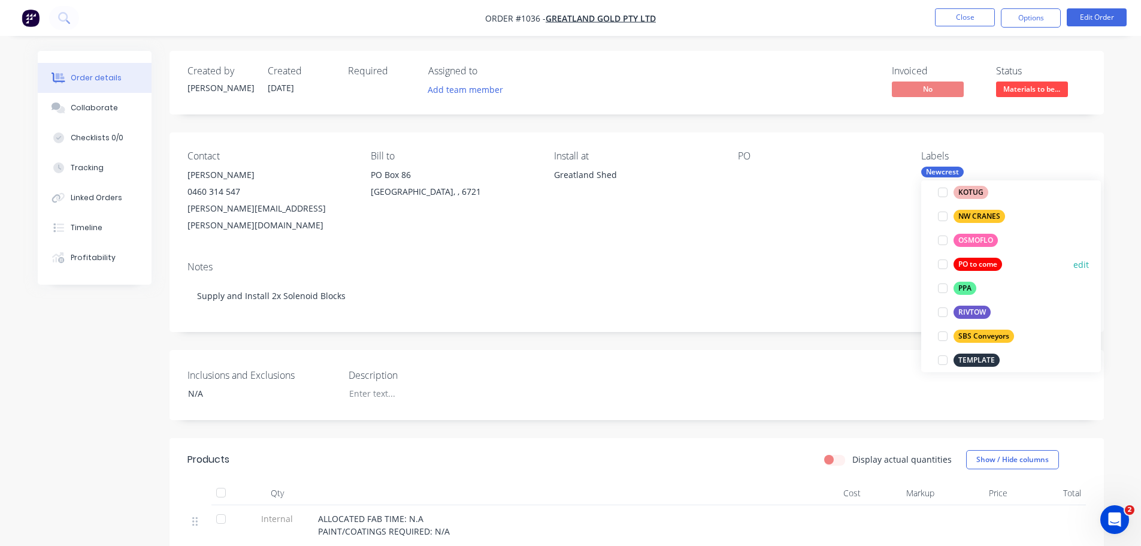
click at [966, 265] on div "PO to come" at bounding box center [978, 264] width 49 height 13
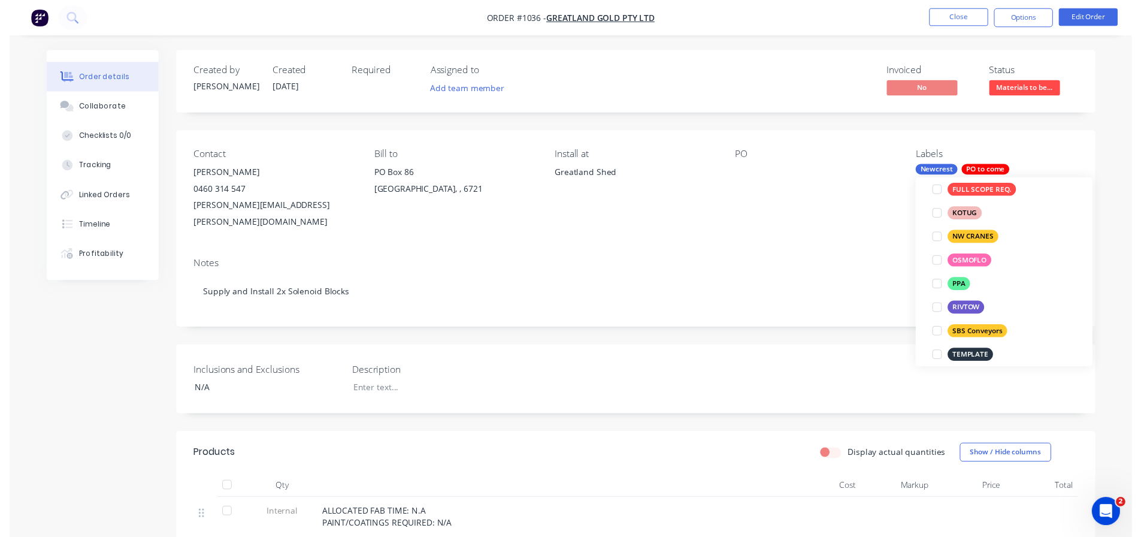
scroll to position [36, 0]
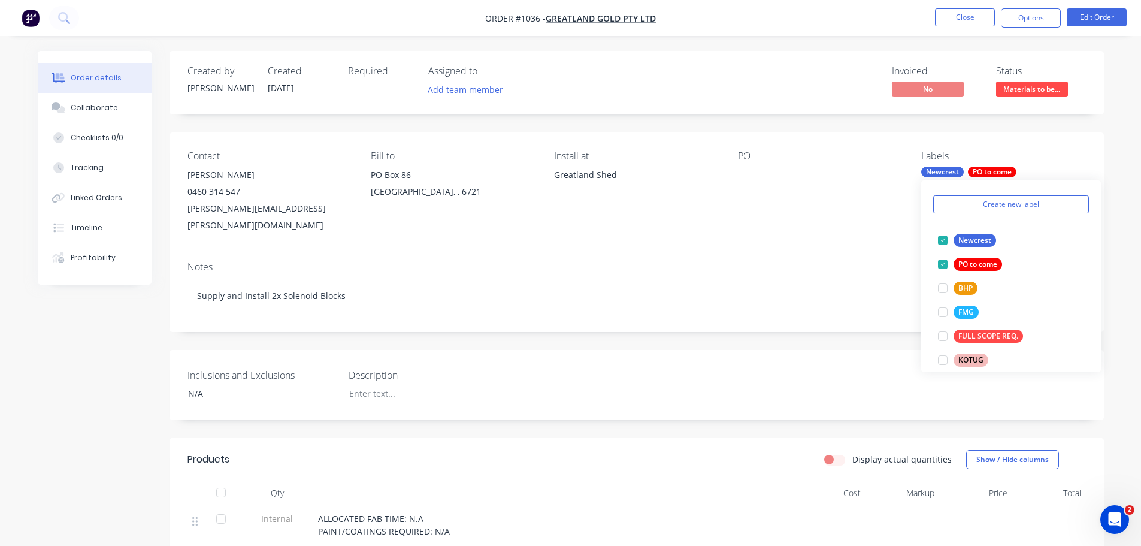
click at [862, 261] on div "Notes" at bounding box center [636, 266] width 898 height 11
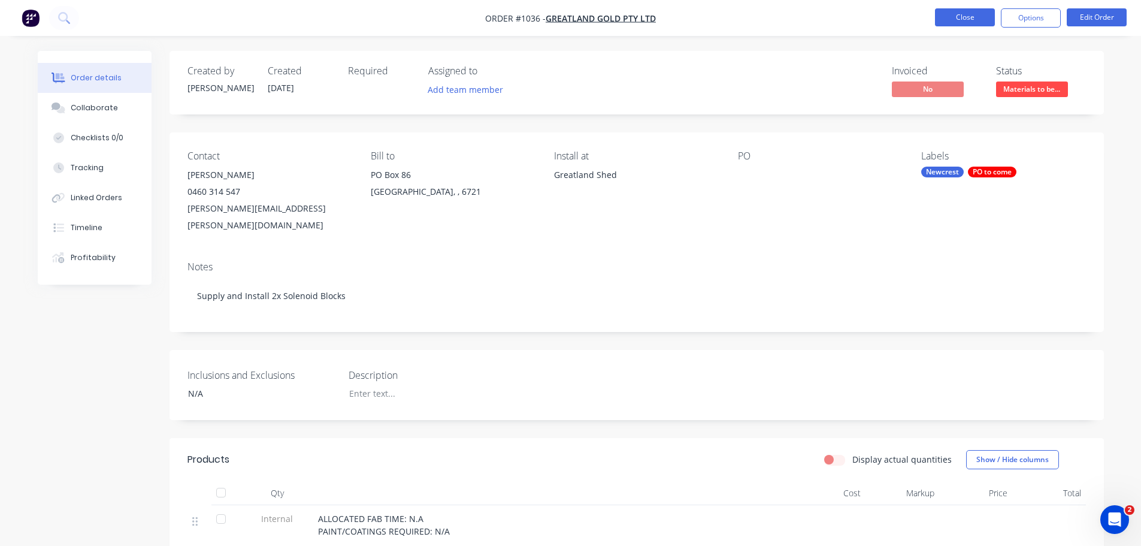
click at [961, 12] on button "Close" at bounding box center [965, 17] width 60 height 18
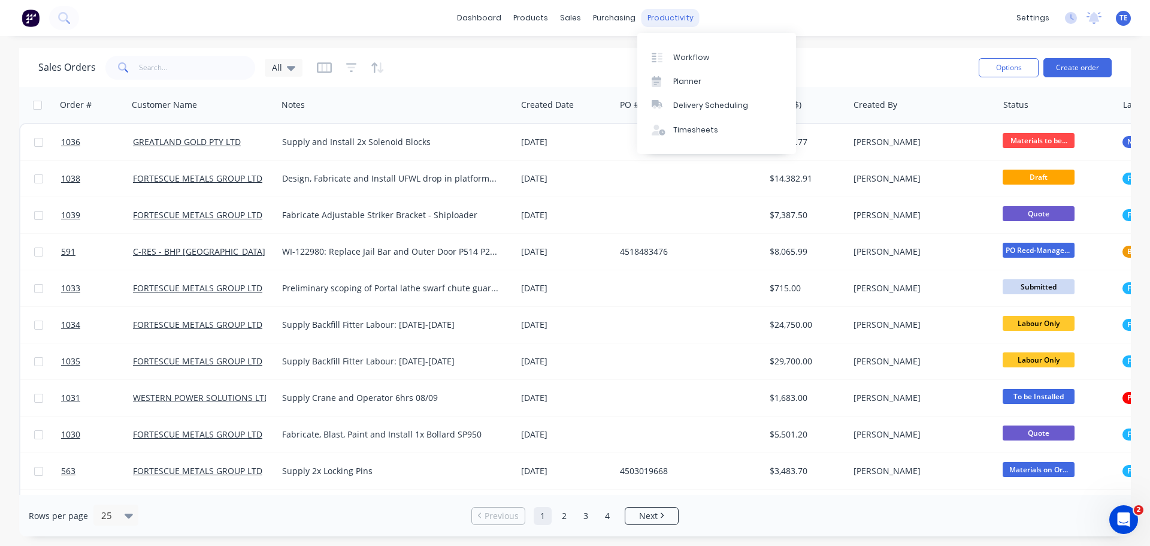
click at [668, 19] on div "productivity" at bounding box center [670, 18] width 58 height 18
click at [672, 59] on link "Workflow" at bounding box center [716, 57] width 159 height 24
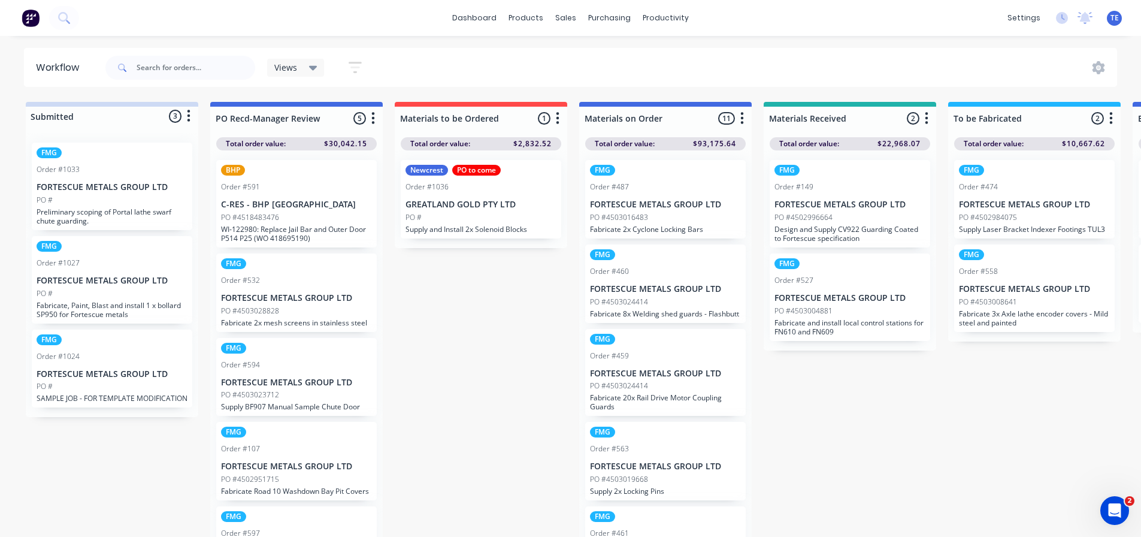
click at [675, 181] on div "Order #487" at bounding box center [665, 186] width 151 height 11
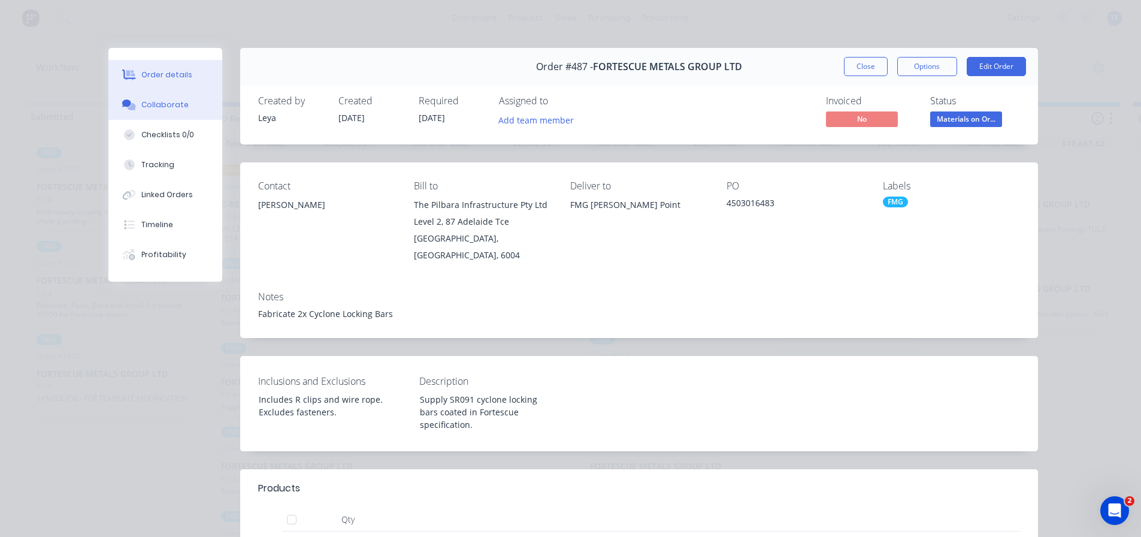
click at [162, 110] on div "Collaborate" at bounding box center [164, 104] width 47 height 11
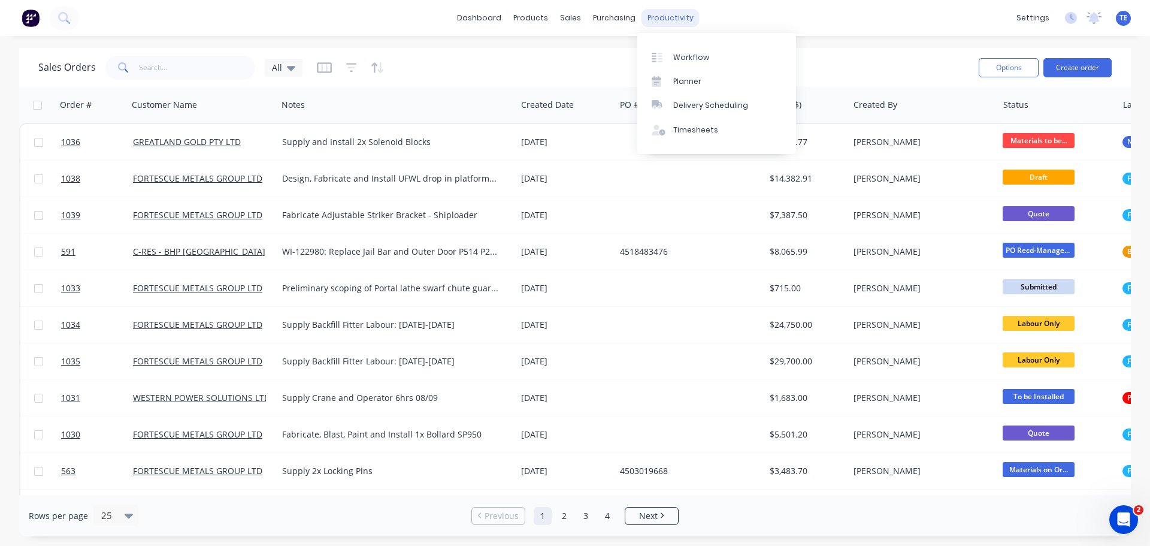
click at [685, 25] on div "productivity" at bounding box center [670, 18] width 58 height 18
click at [675, 60] on div "Workflow" at bounding box center [691, 57] width 36 height 11
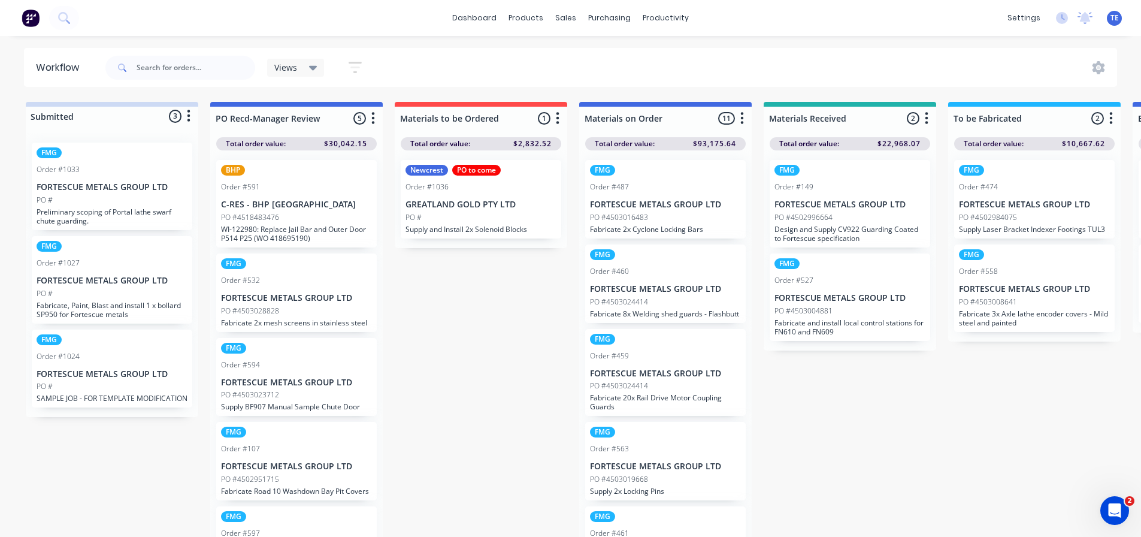
click at [511, 203] on p "GREATLAND GOLD PTY LTD" at bounding box center [480, 204] width 151 height 10
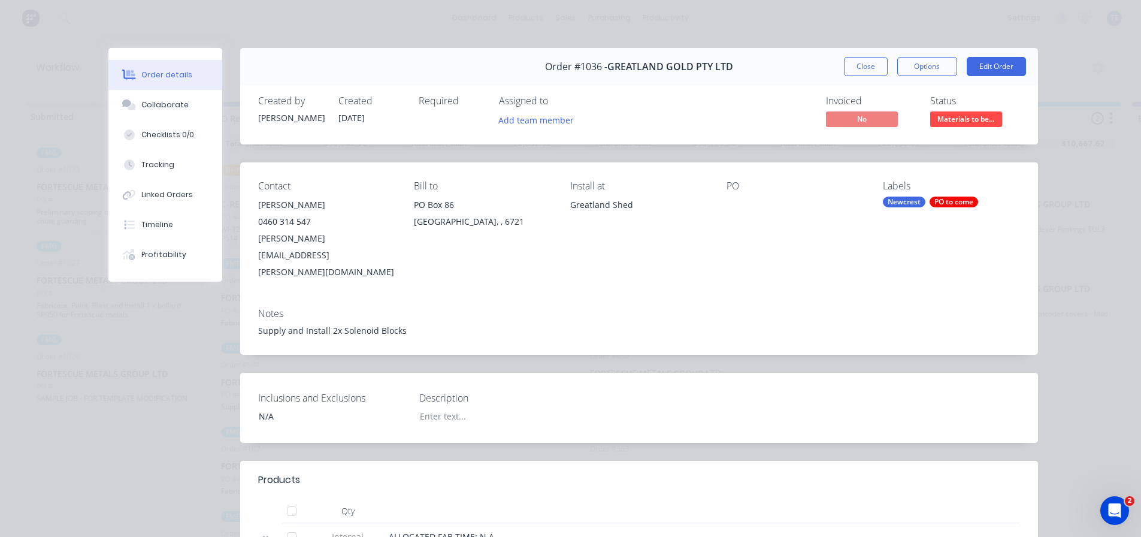
click at [149, 103] on div "Collaborate" at bounding box center [164, 104] width 47 height 11
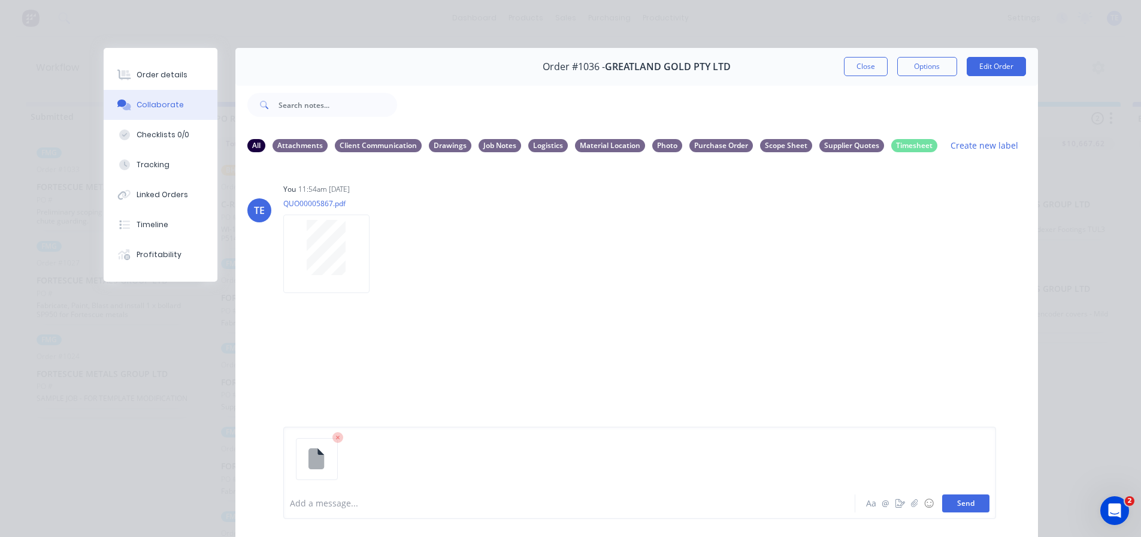
click at [958, 506] on button "Send" at bounding box center [965, 503] width 47 height 18
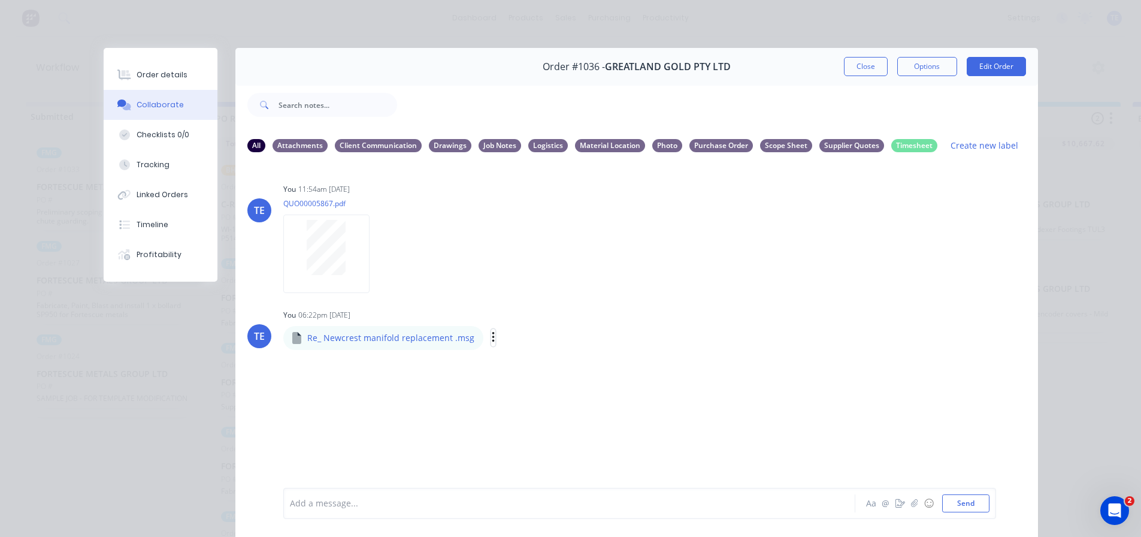
click at [492, 336] on icon "button" at bounding box center [494, 338] width 4 height 14
click at [519, 344] on button "Labels" at bounding box center [571, 342] width 135 height 27
click at [572, 360] on input "text" at bounding box center [621, 361] width 131 height 24
type input "su"
click at [586, 441] on div "Supplier Quotes edit" at bounding box center [613, 434] width 159 height 24
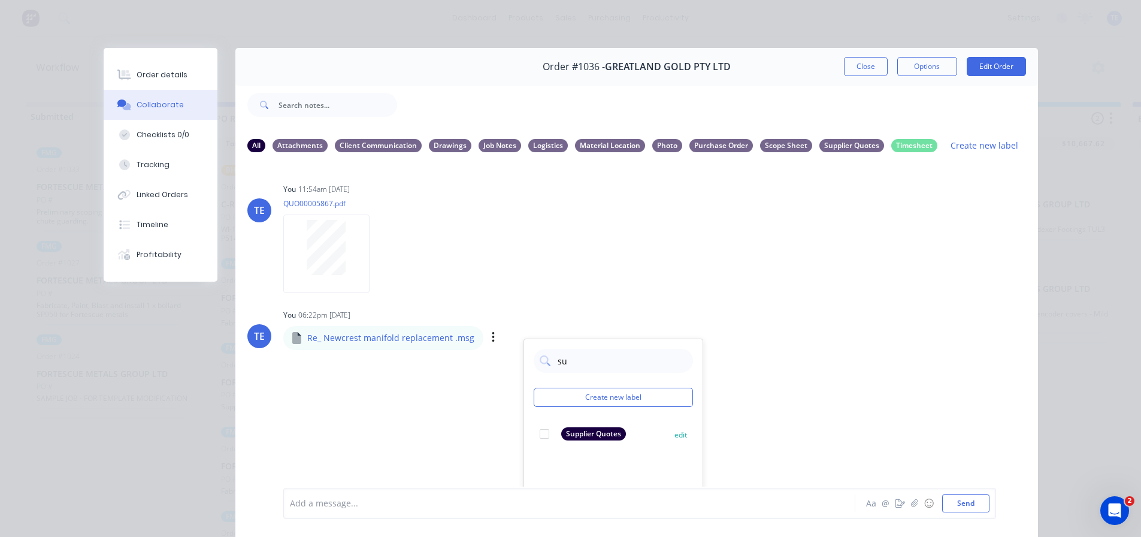
click at [534, 431] on div at bounding box center [544, 434] width 24 height 24
click at [618, 244] on div "You 11:54am [DATE] QUO00005867.pdf Labels Download Delete" at bounding box center [470, 234] width 374 height 108
click at [706, 142] on div "Purchase Order" at bounding box center [720, 144] width 63 height 13
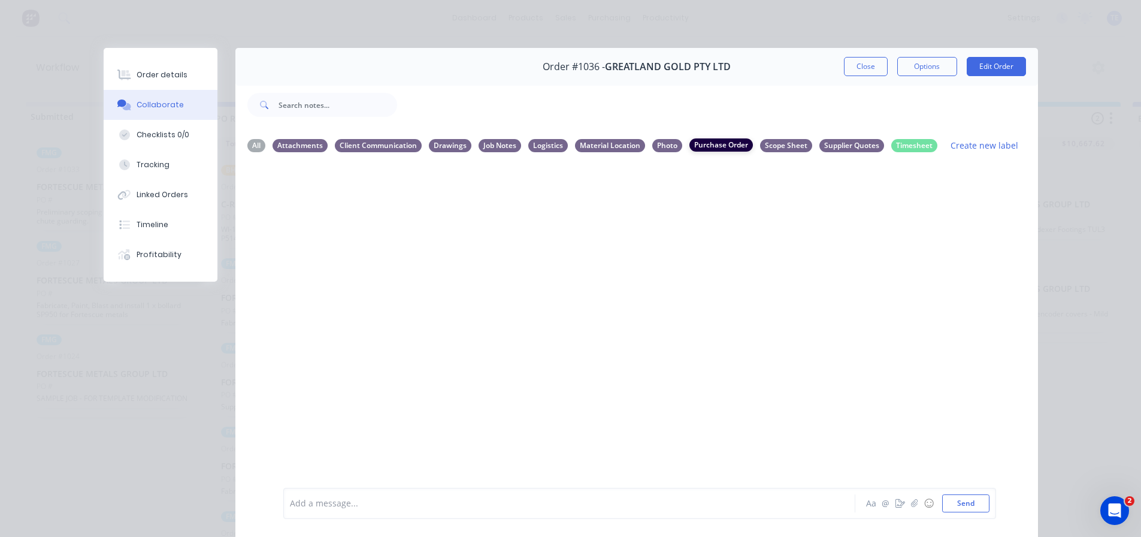
click at [712, 141] on div "Purchase Order" at bounding box center [720, 144] width 63 height 13
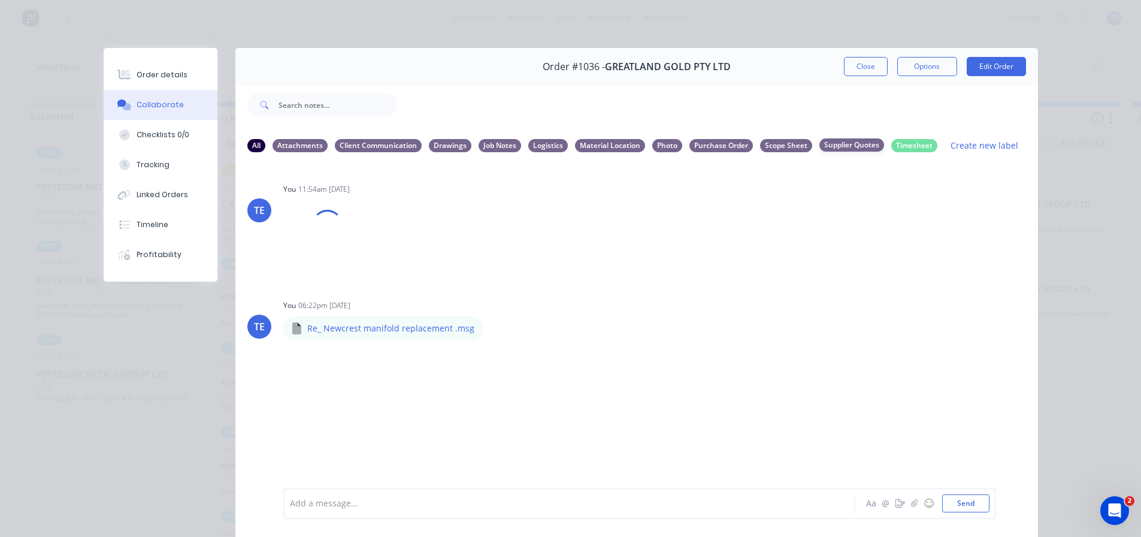
click at [833, 140] on div "Supplier Quotes" at bounding box center [851, 144] width 65 height 13
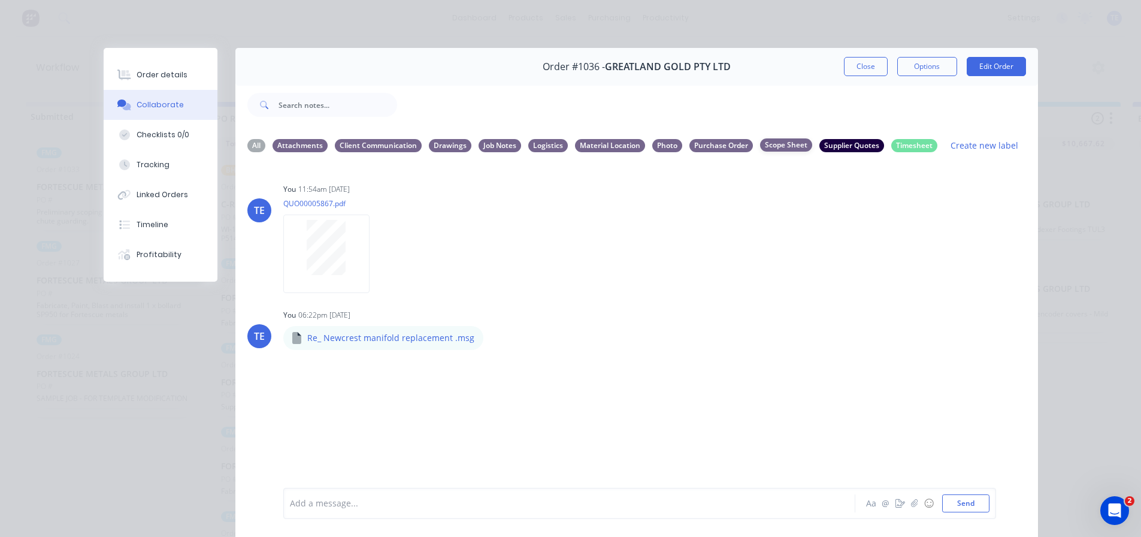
click at [773, 151] on div "Scope Sheet" at bounding box center [786, 144] width 52 height 13
click at [839, 144] on div "Supplier Quotes" at bounding box center [851, 144] width 65 height 13
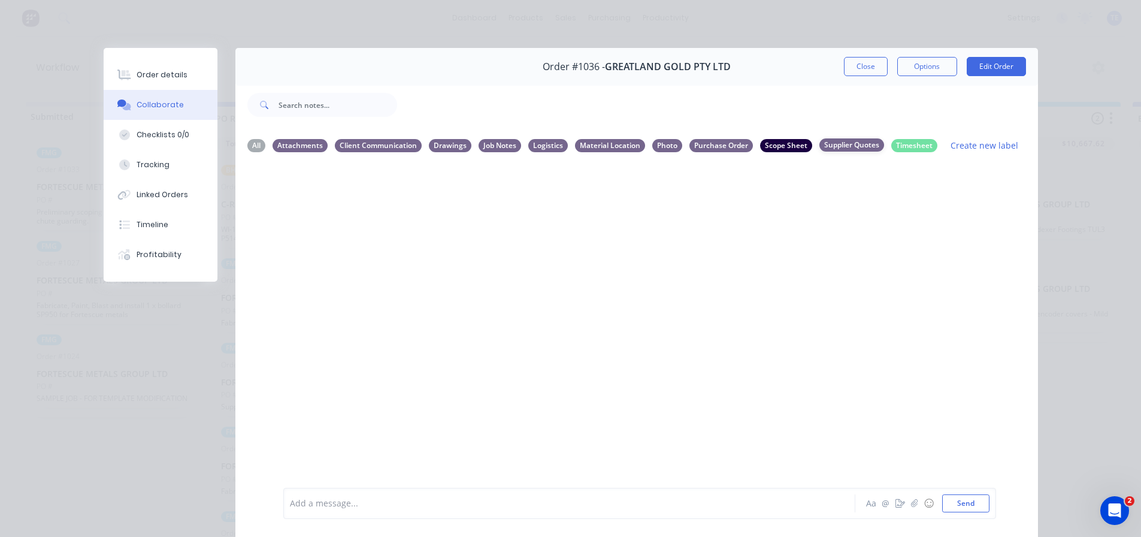
click at [839, 144] on div "Supplier Quotes" at bounding box center [851, 144] width 65 height 13
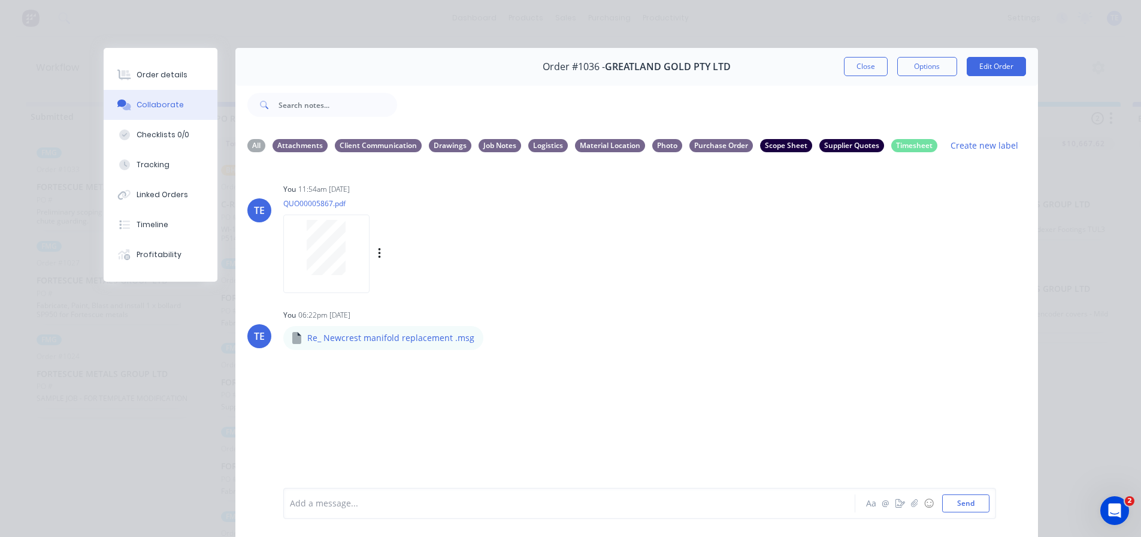
click at [783, 251] on div "TE You 11:54am [DATE] QUO00005867.pdf Labels Download Delete" at bounding box center [636, 234] width 803 height 108
click at [248, 147] on div "All" at bounding box center [256, 144] width 18 height 13
click at [852, 66] on button "Close" at bounding box center [866, 66] width 44 height 19
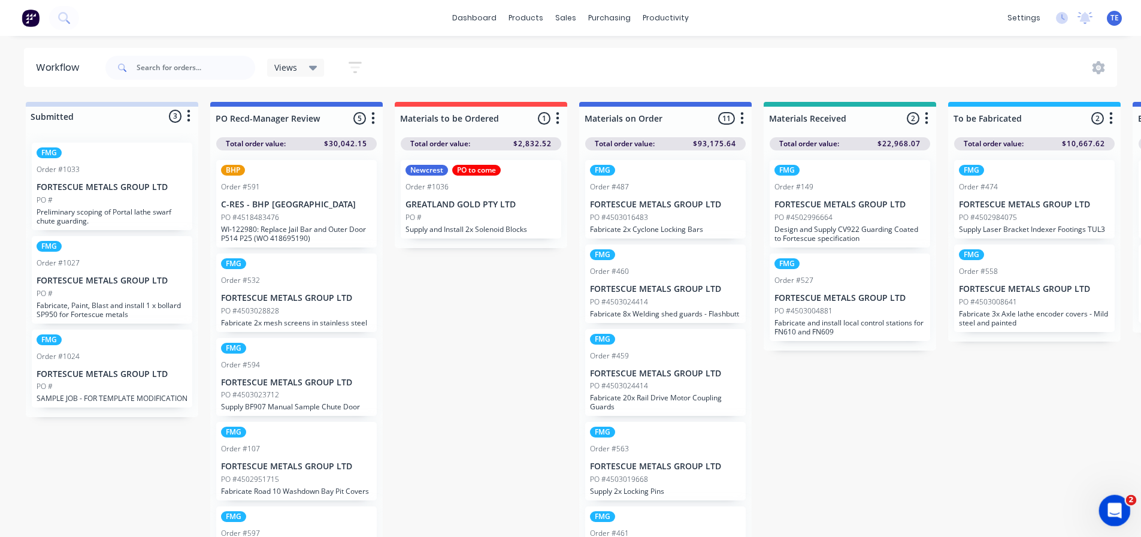
click at [1115, 506] on icon "Open Intercom Messenger" at bounding box center [1113, 509] width 20 height 20
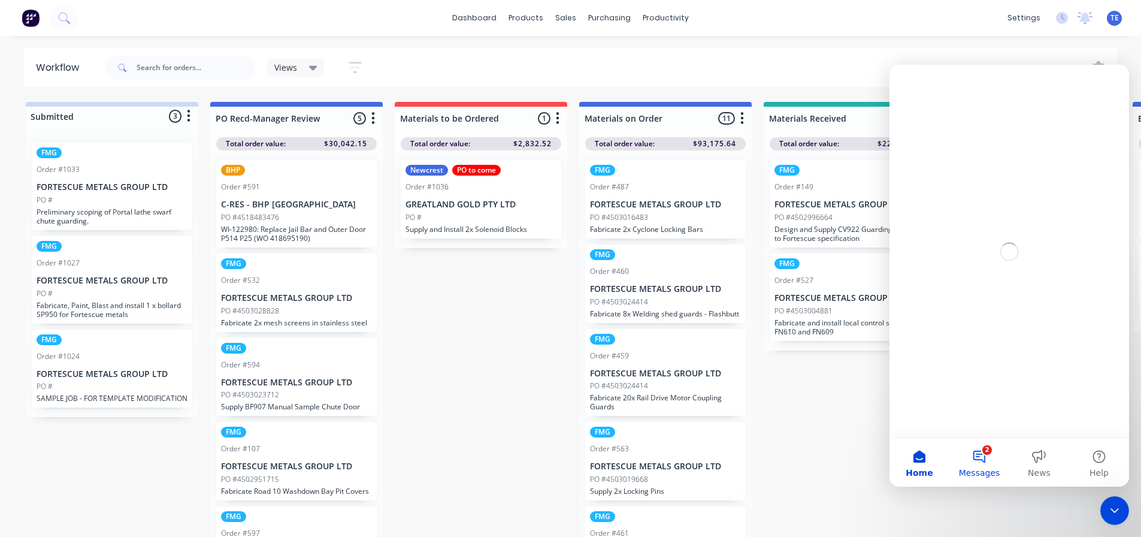
click at [982, 458] on button "2 Messages" at bounding box center [979, 462] width 60 height 48
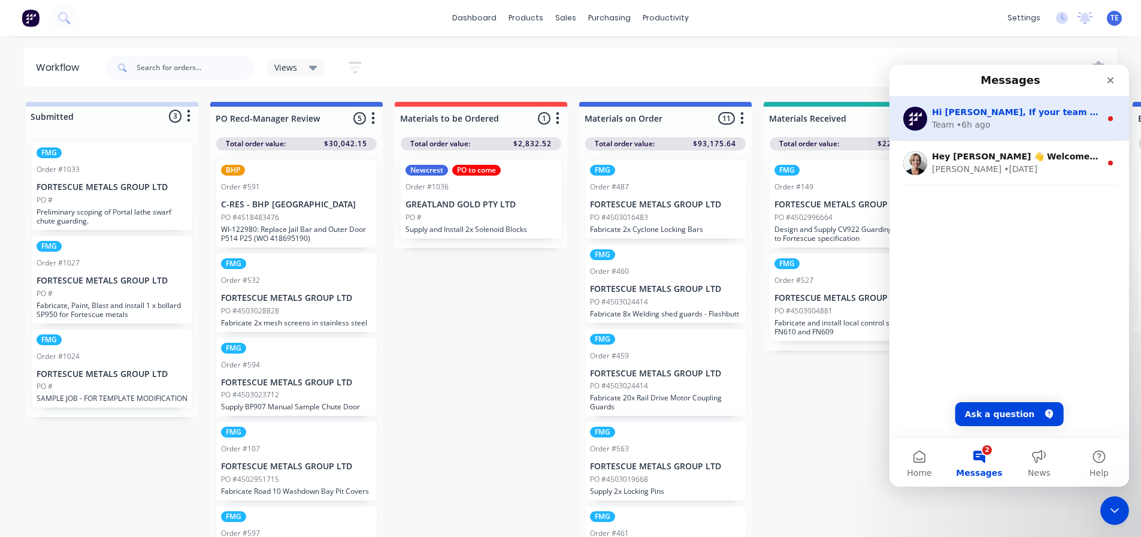
click at [986, 122] on div "Team • 6h ago" at bounding box center [1016, 125] width 169 height 13
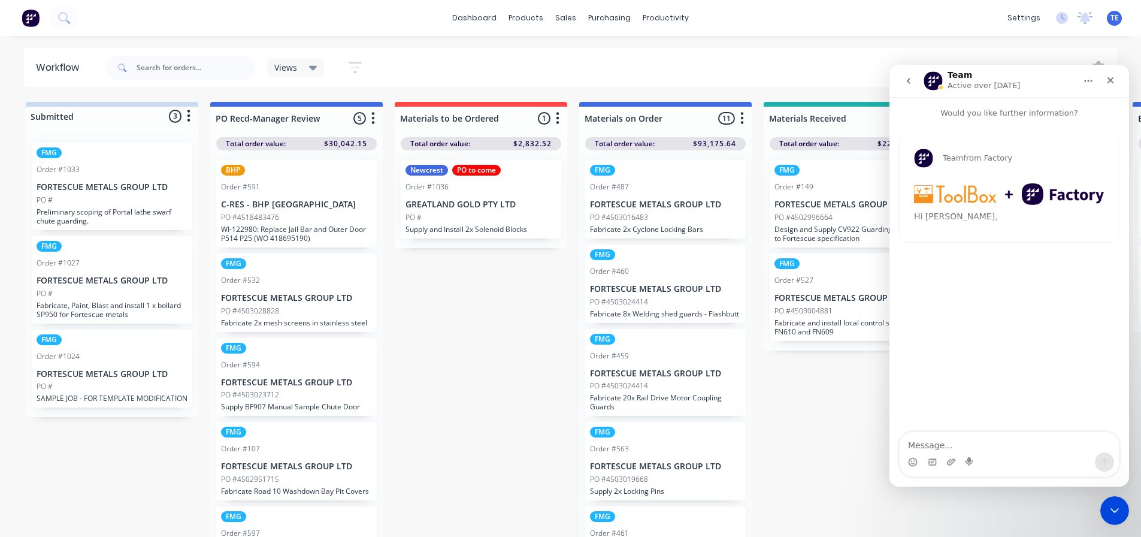
click at [974, 195] on img "Team says…" at bounding box center [1009, 194] width 190 height 22
click at [932, 225] on div "Team from Factory Hi [PERSON_NAME], If your team is laser cutting components, w…" at bounding box center [1009, 188] width 219 height 108
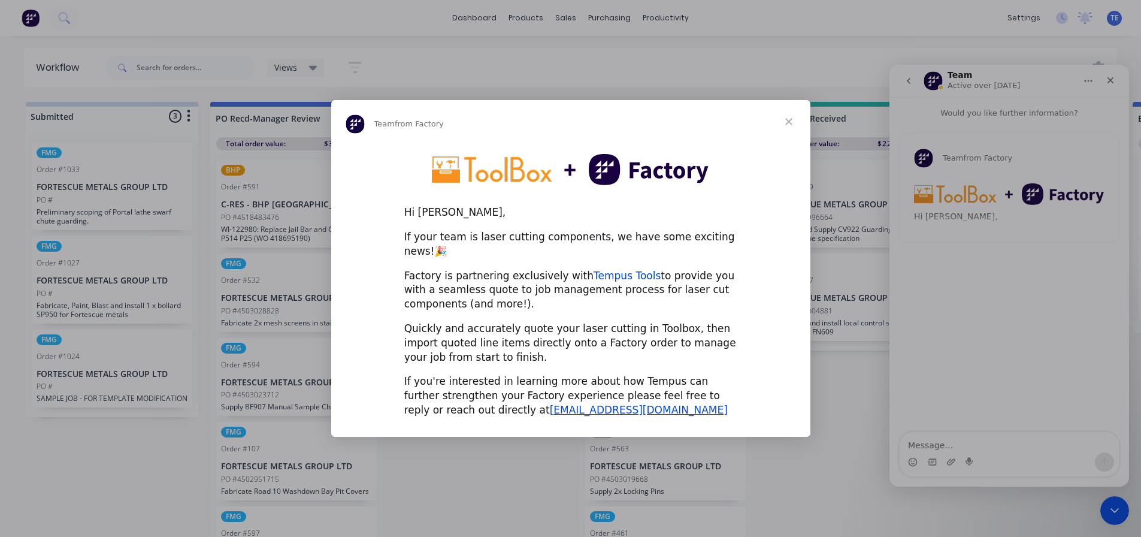
click at [594, 270] on link "Tempus Tools" at bounding box center [627, 276] width 67 height 12
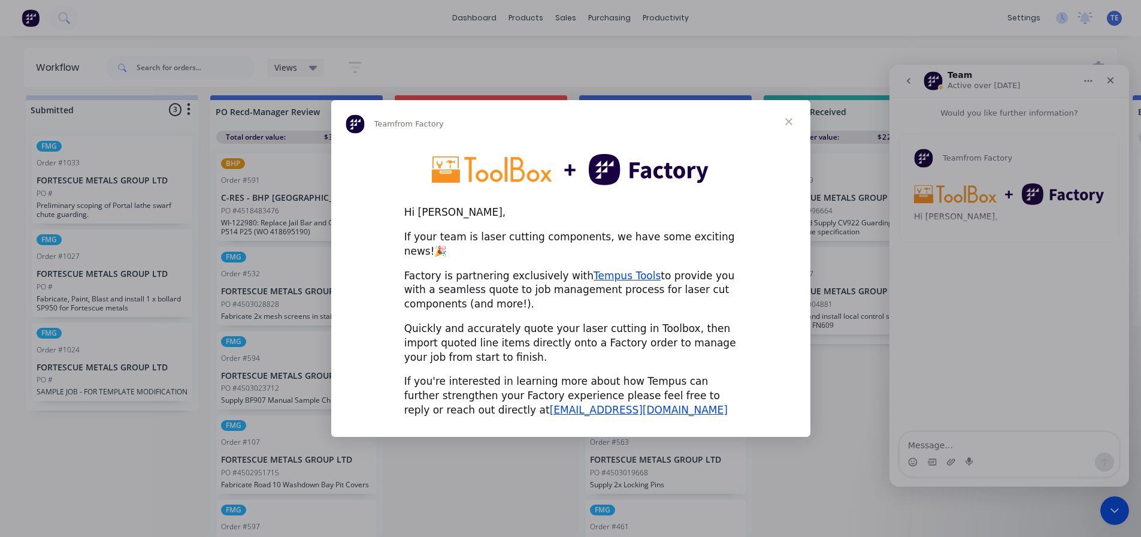
scroll to position [16, 0]
click at [1024, 283] on div "Intercom messenger" at bounding box center [570, 268] width 1141 height 537
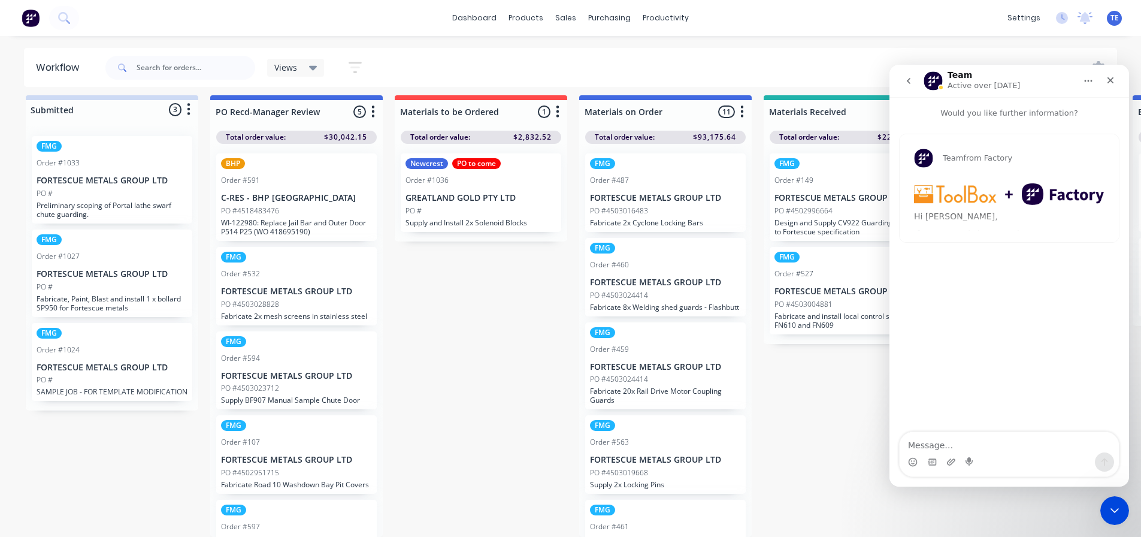
click at [1082, 85] on button "Home" at bounding box center [1088, 80] width 23 height 23
click html
click at [1110, 506] on icon "Close Intercom Messenger" at bounding box center [1113, 508] width 14 height 14
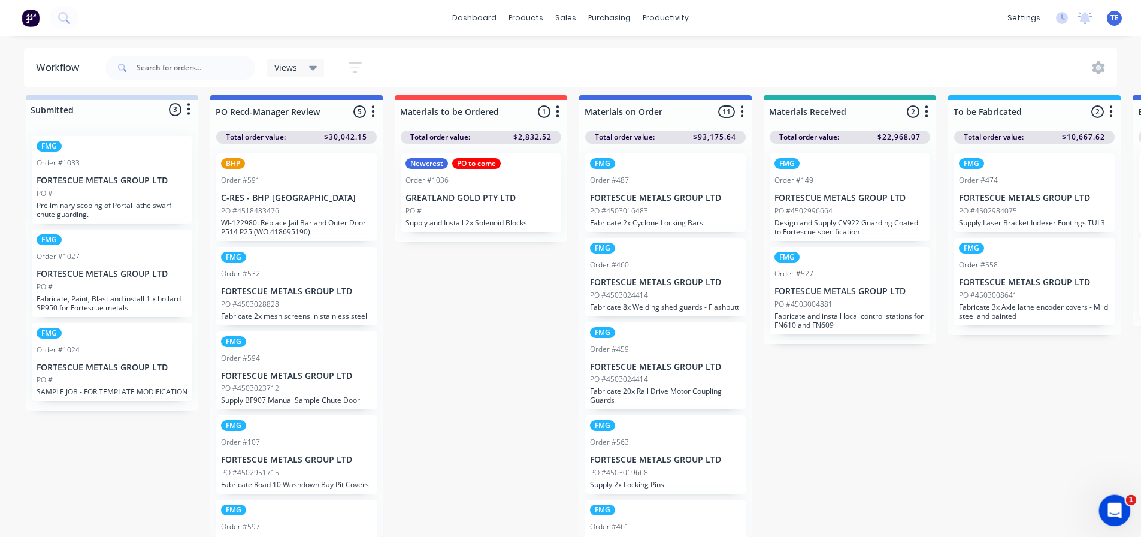
scroll to position [0, 0]
click at [1110, 506] on icon "Open Intercom Messenger" at bounding box center [1113, 509] width 20 height 20
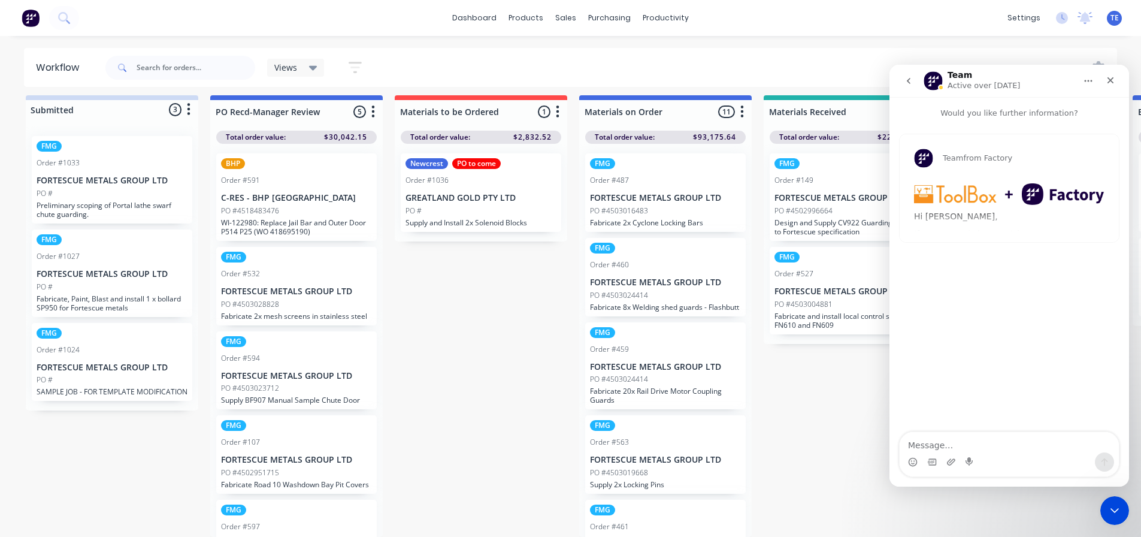
click at [913, 77] on button "go back" at bounding box center [908, 80] width 23 height 23
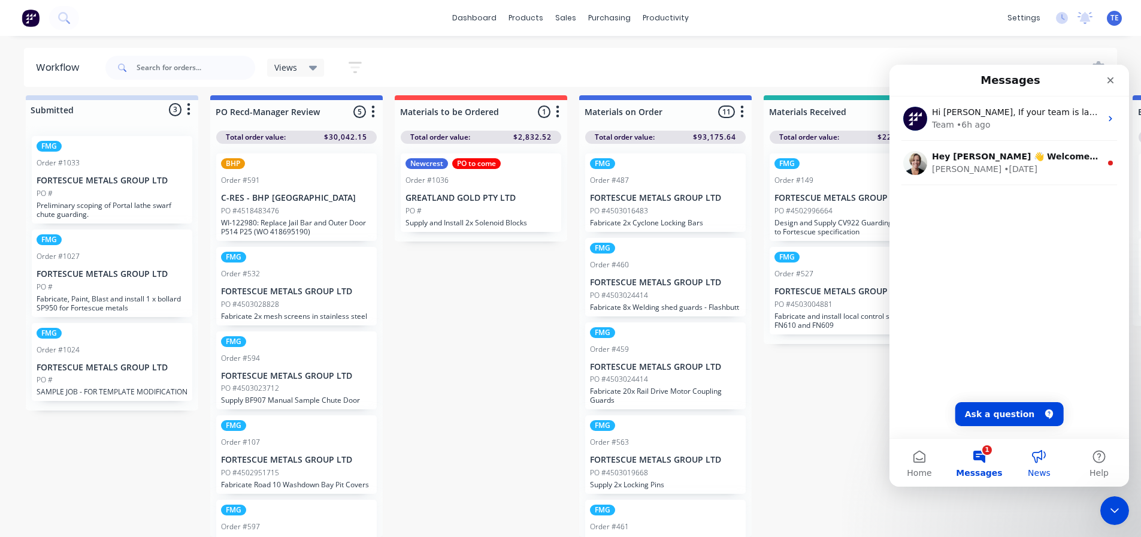
click at [1046, 469] on span "News" at bounding box center [1039, 472] width 23 height 8
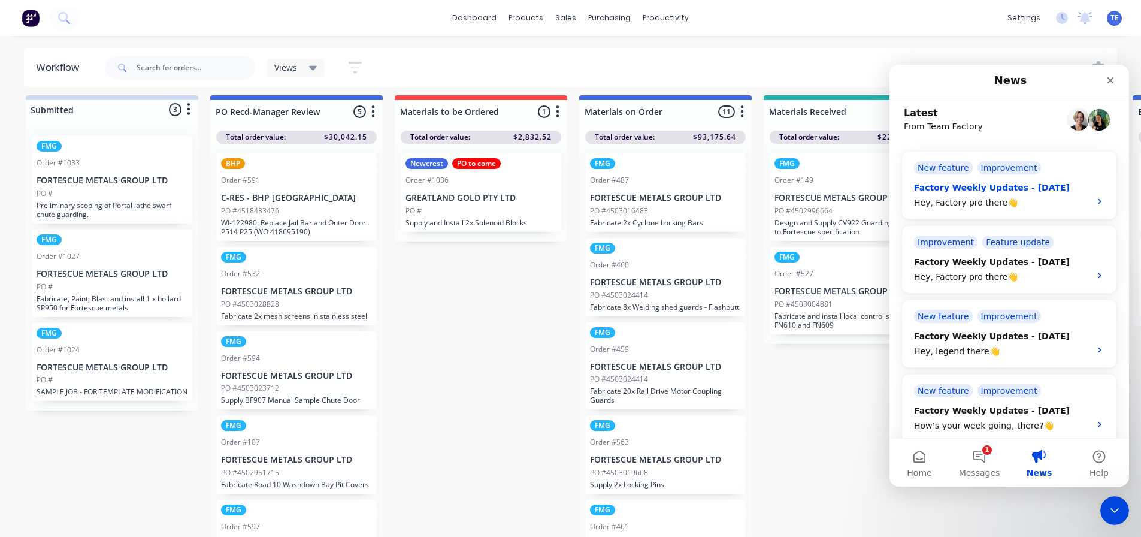
click at [1029, 193] on div "Factory Weekly Updates - [DATE] Hey, Factory pro there👋" at bounding box center [998, 195] width 169 height 28
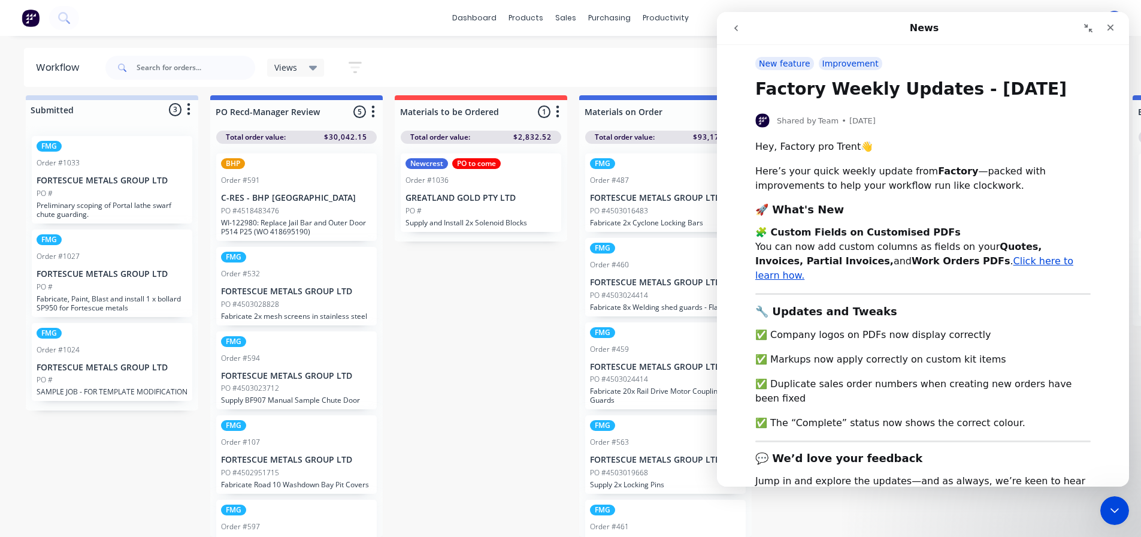
click at [738, 34] on button "go back" at bounding box center [736, 28] width 23 height 23
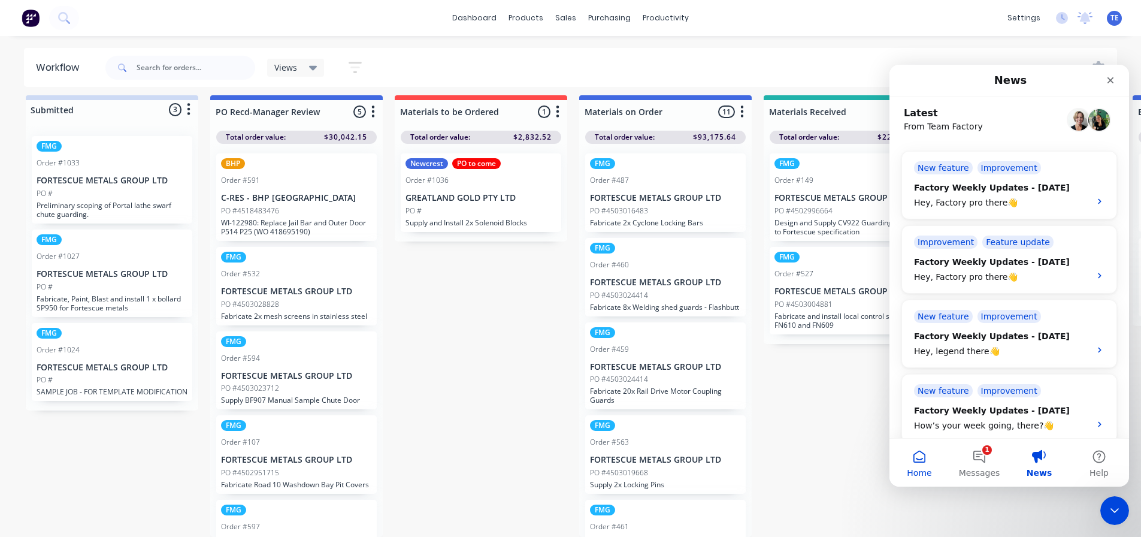
click at [918, 463] on button "Home" at bounding box center [919, 462] width 60 height 48
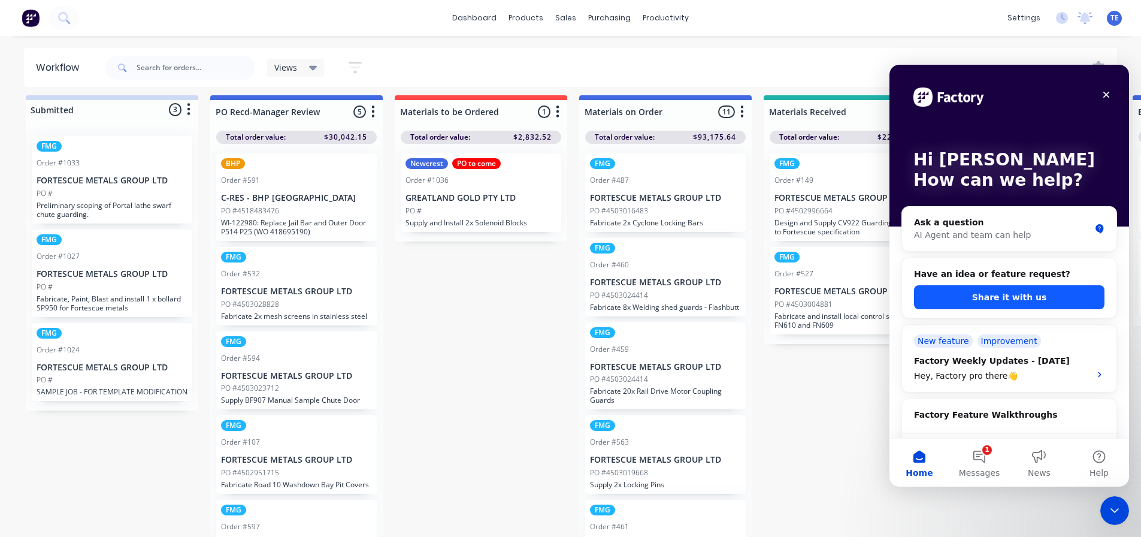
click at [963, 293] on button "Share it with us" at bounding box center [1009, 297] width 190 height 24
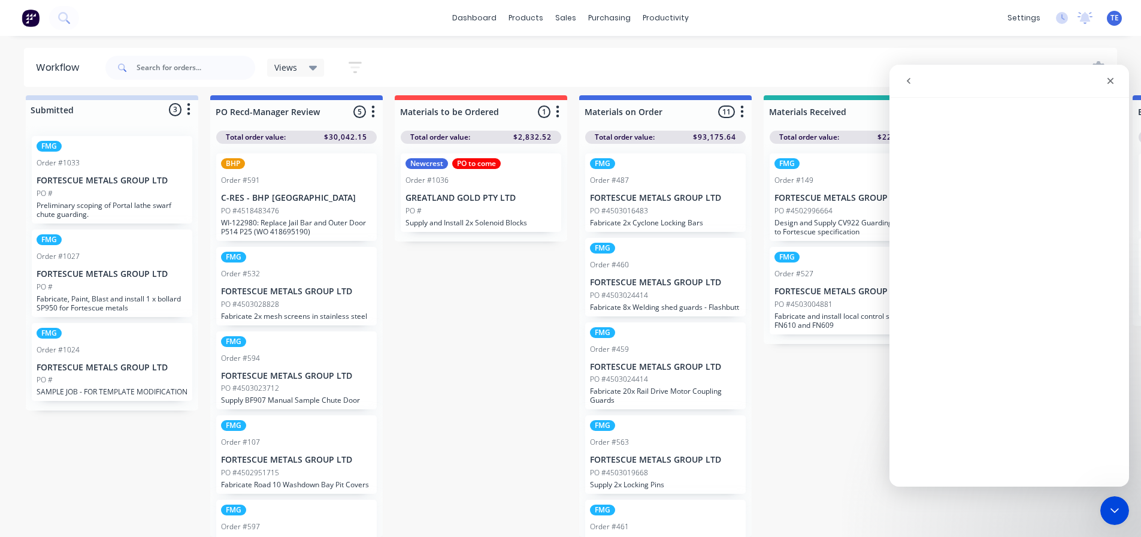
click at [906, 81] on icon "go back" at bounding box center [909, 81] width 10 height 10
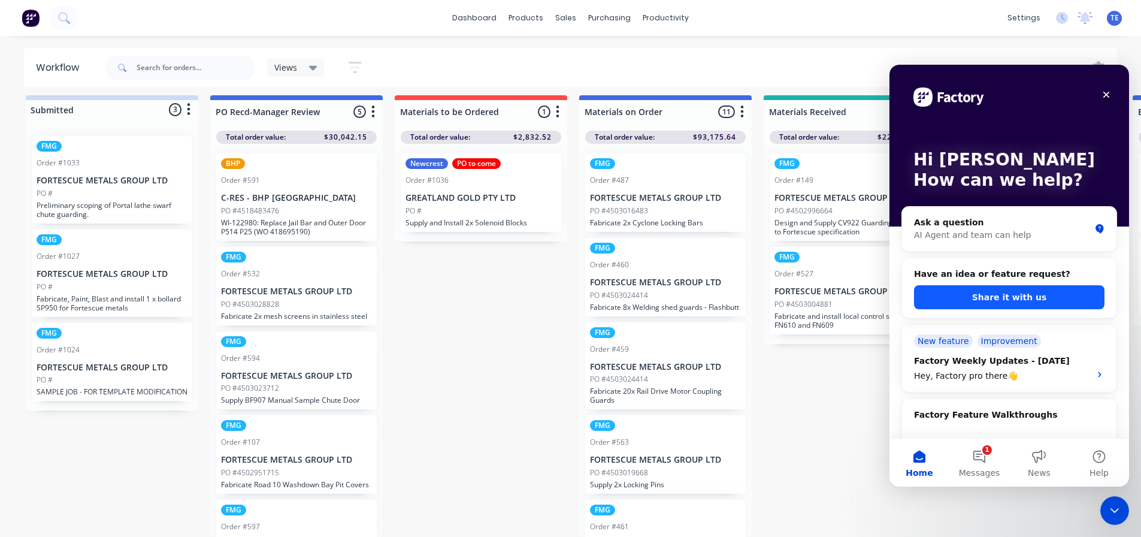
click at [1016, 299] on button "Share it with us" at bounding box center [1009, 297] width 190 height 24
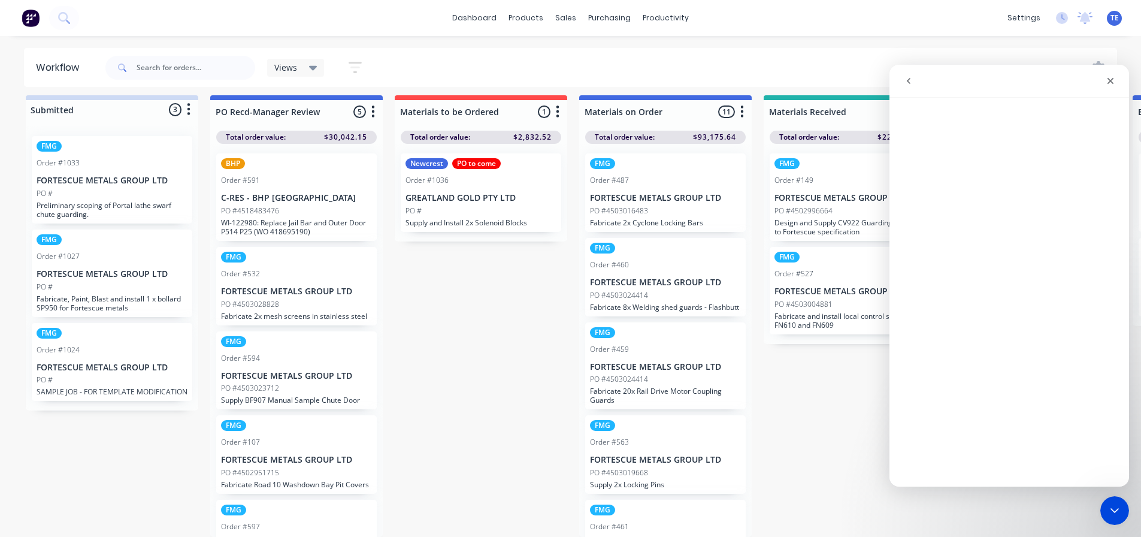
click at [910, 84] on icon "go back" at bounding box center [909, 81] width 10 height 10
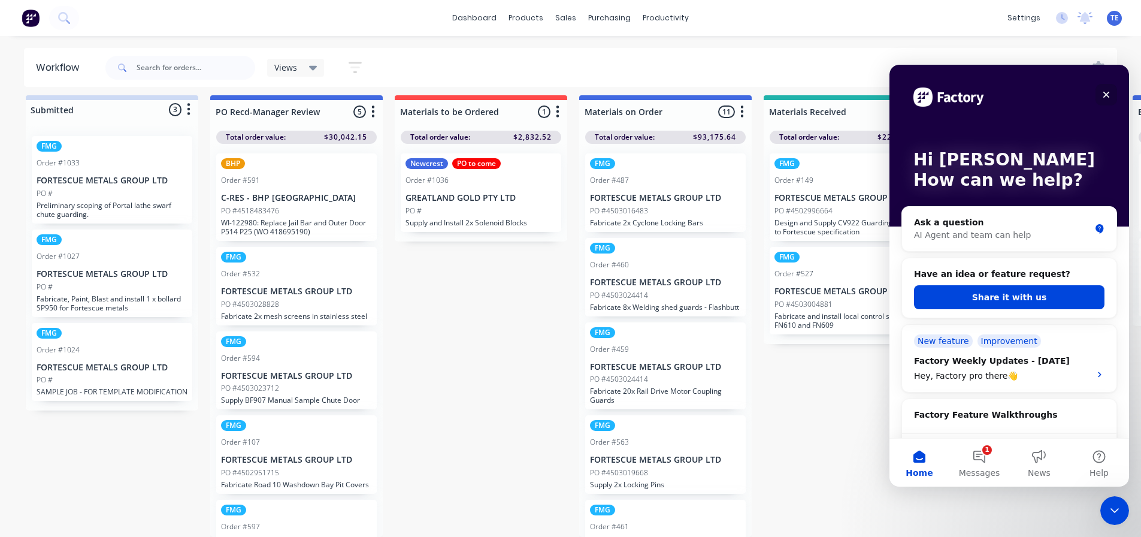
click at [1109, 98] on icon "Close" at bounding box center [1106, 95] width 10 height 10
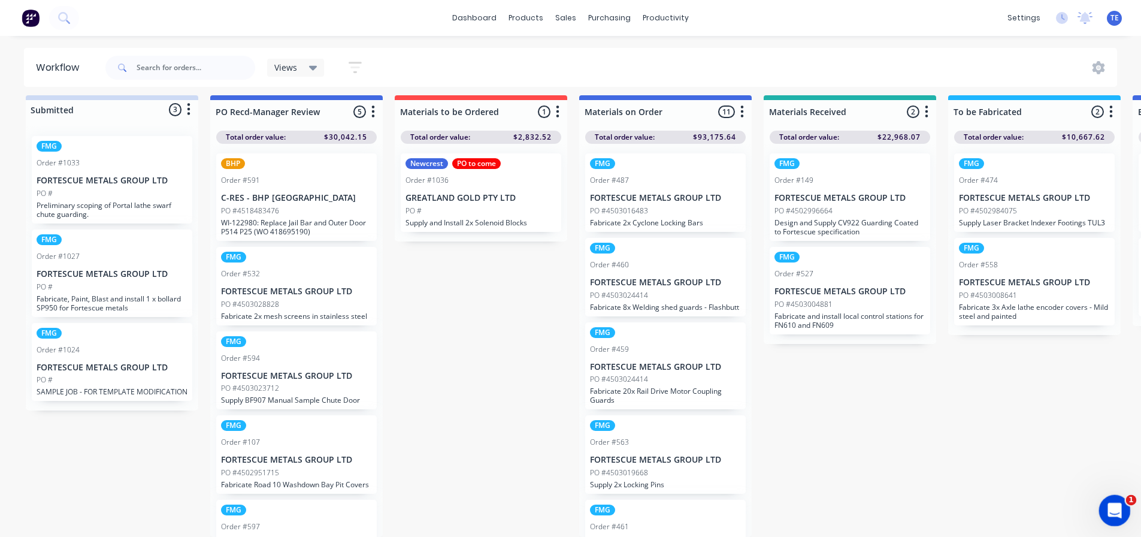
click at [1118, 506] on icon "Open Intercom Messenger" at bounding box center [1113, 509] width 20 height 20
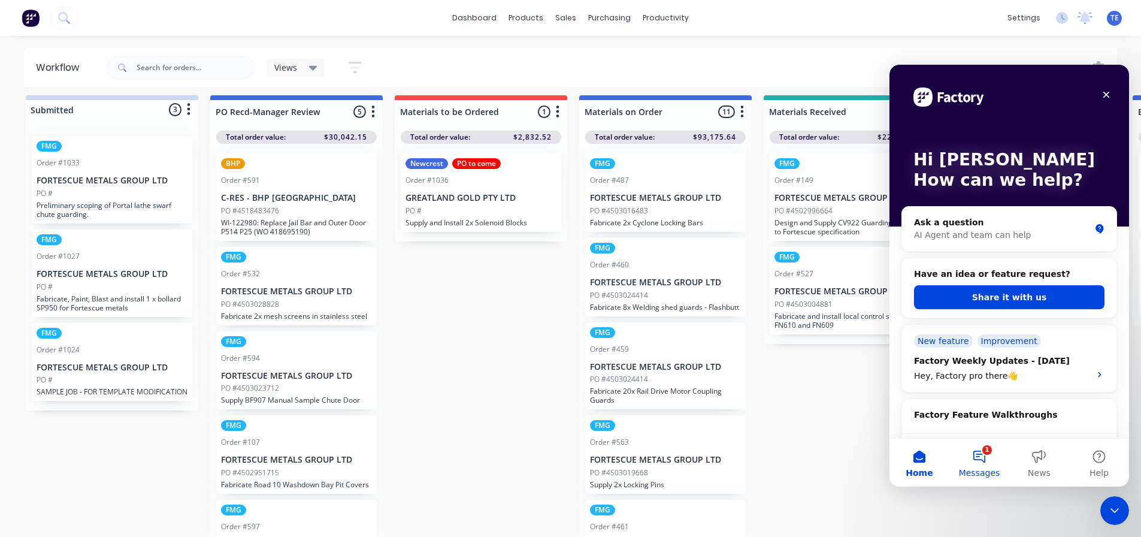
click at [977, 458] on button "1 Messages" at bounding box center [979, 462] width 60 height 48
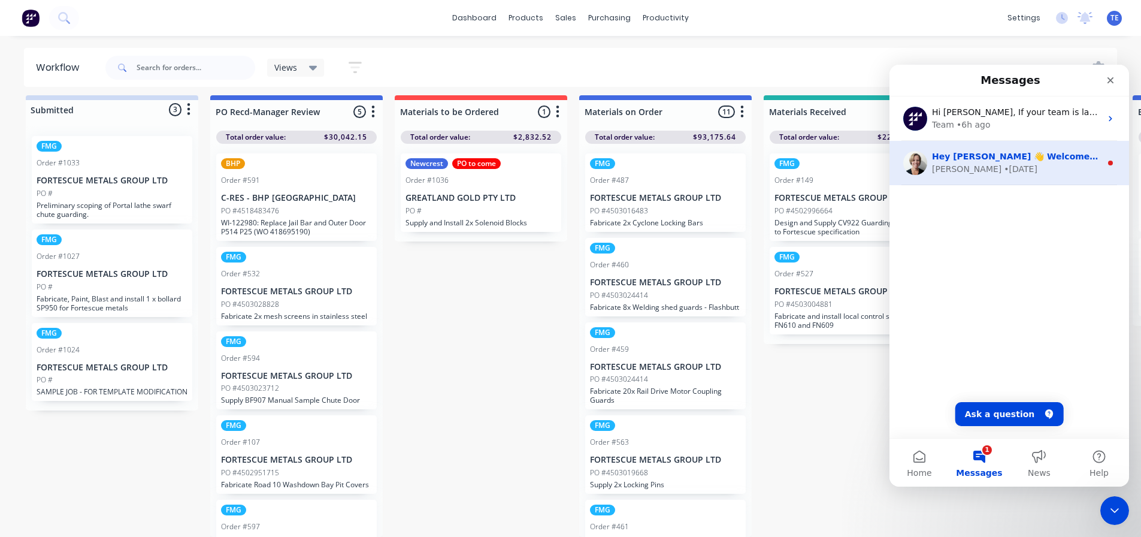
click at [1004, 171] on div "• [DATE]" at bounding box center [1021, 169] width 34 height 13
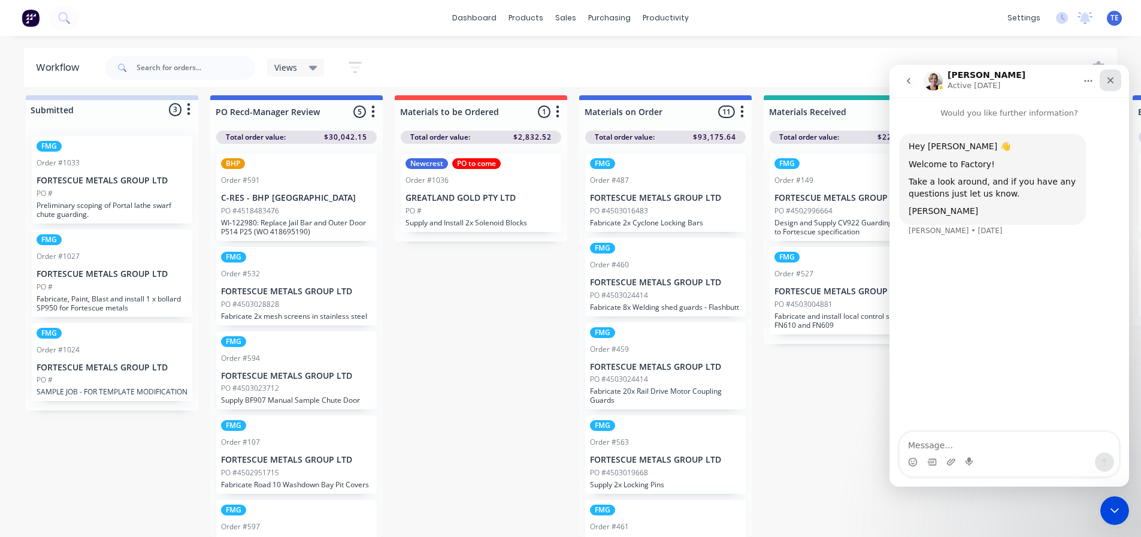
click at [1107, 78] on icon "Close" at bounding box center [1111, 80] width 10 height 10
